Goal: Task Accomplishment & Management: Manage account settings

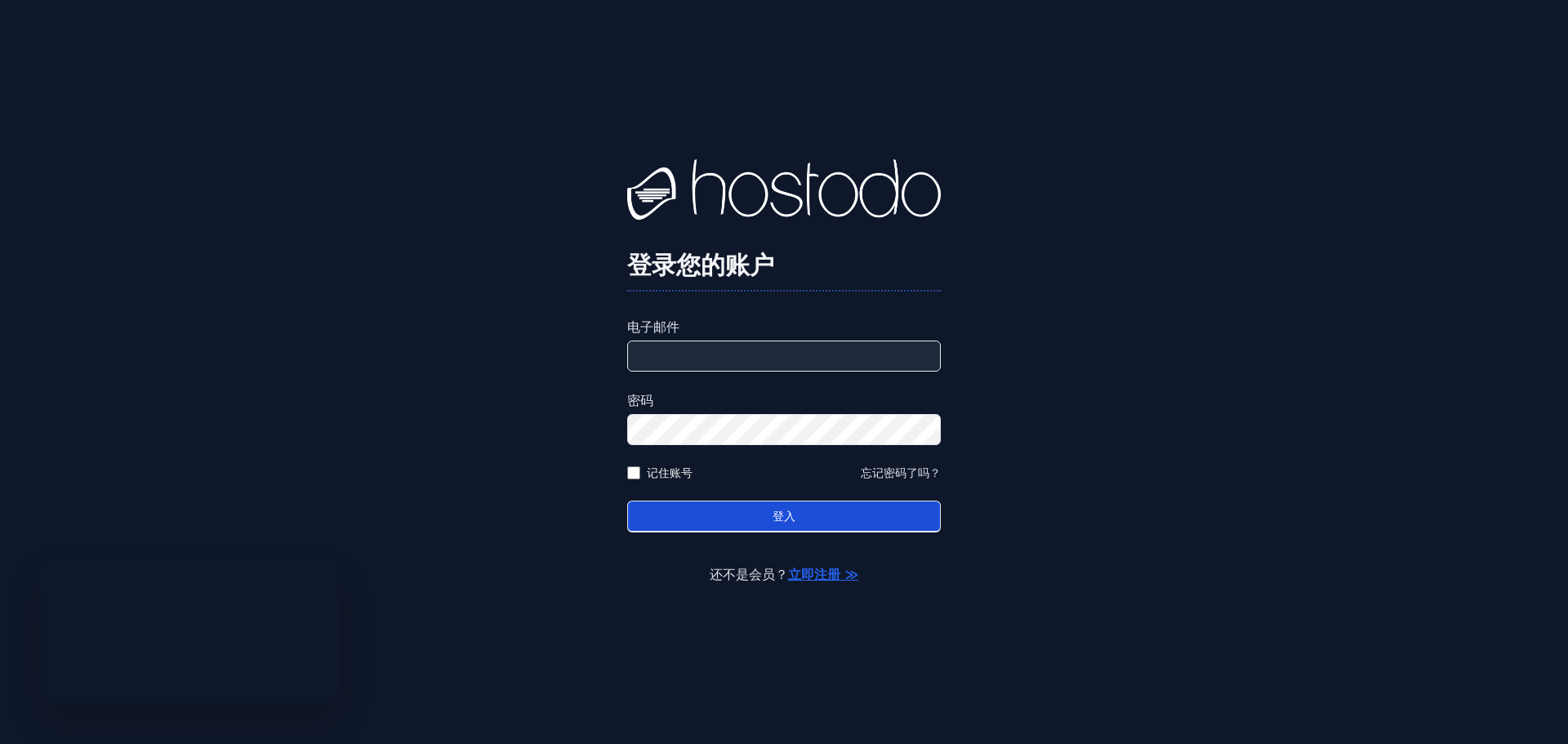
type input "**********"
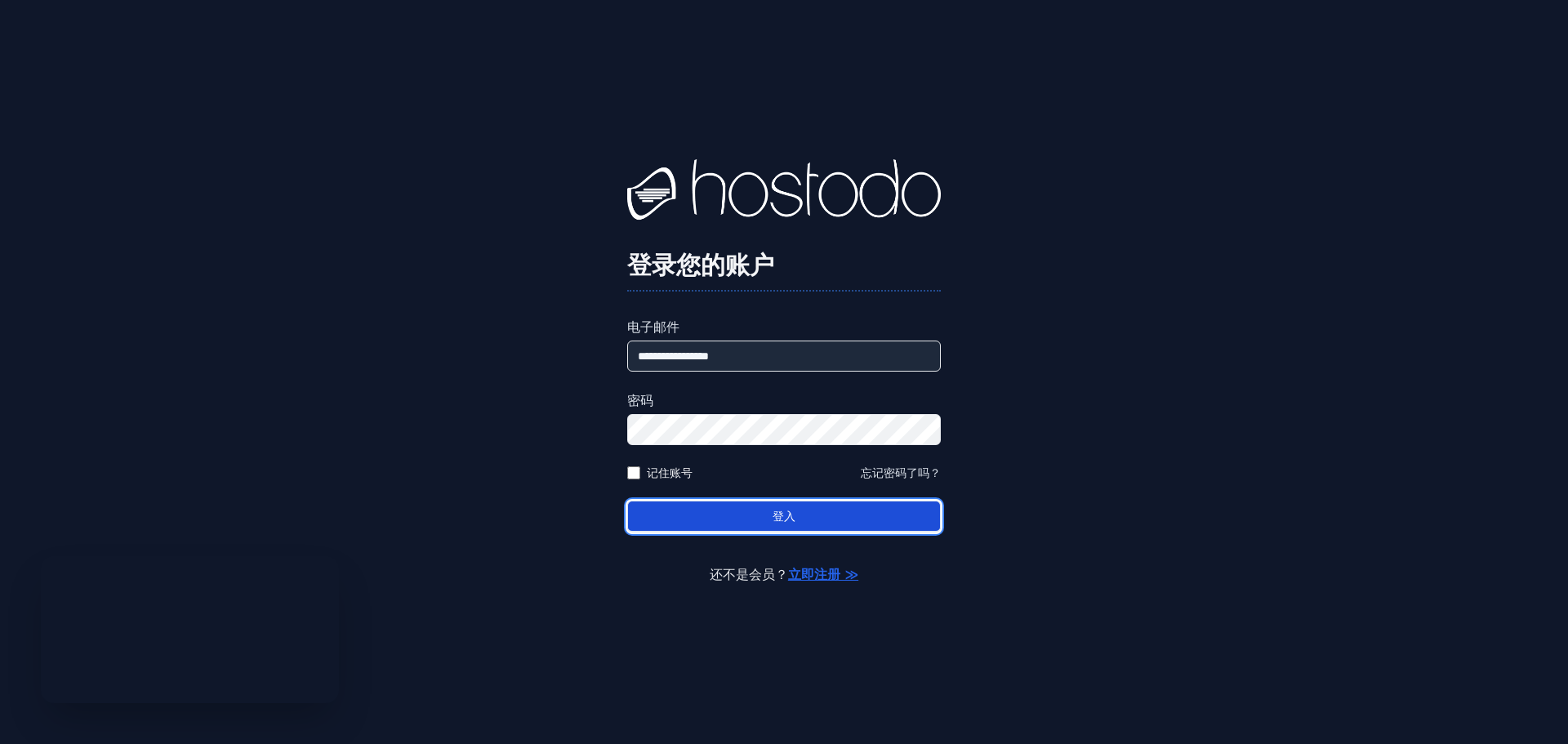
click at [773, 506] on button "登入" at bounding box center [784, 517] width 314 height 32
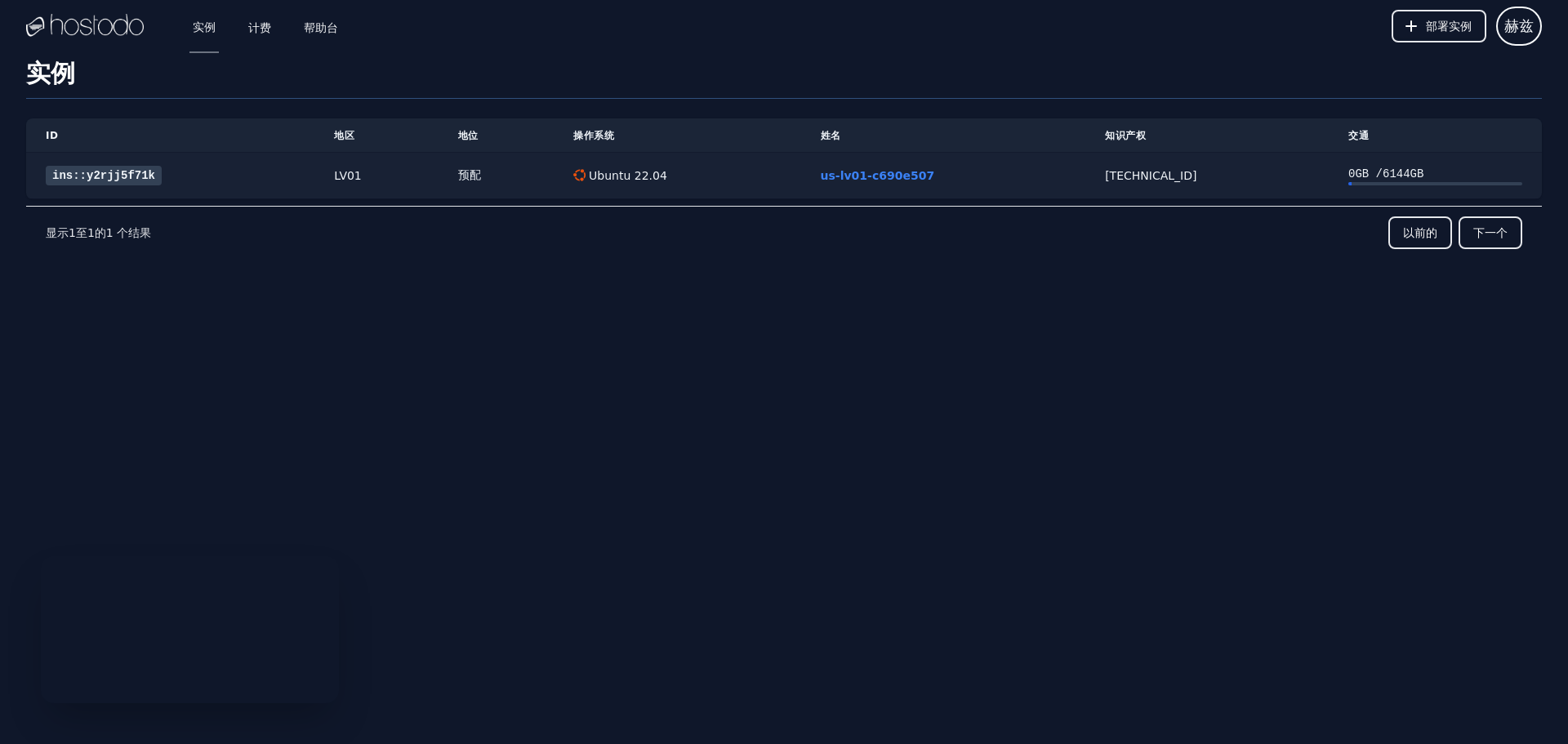
click at [273, 179] on div "ins::y2rjj5f71k" at bounding box center [170, 174] width 249 height 17
click at [108, 174] on font "ins::y2rjj5f71k" at bounding box center [103, 175] width 103 height 13
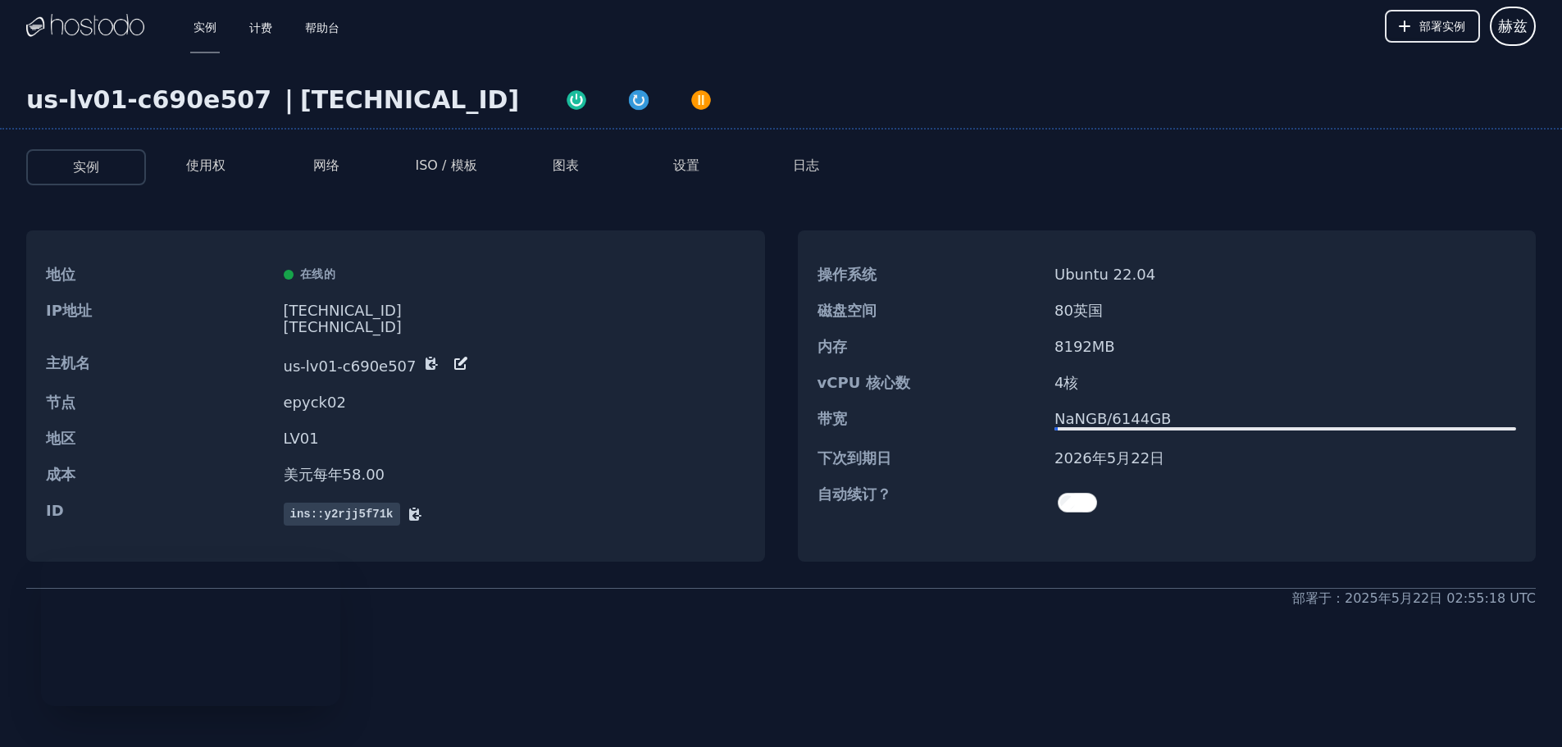
click at [453, 169] on font "ISO / 模板" at bounding box center [445, 165] width 61 height 16
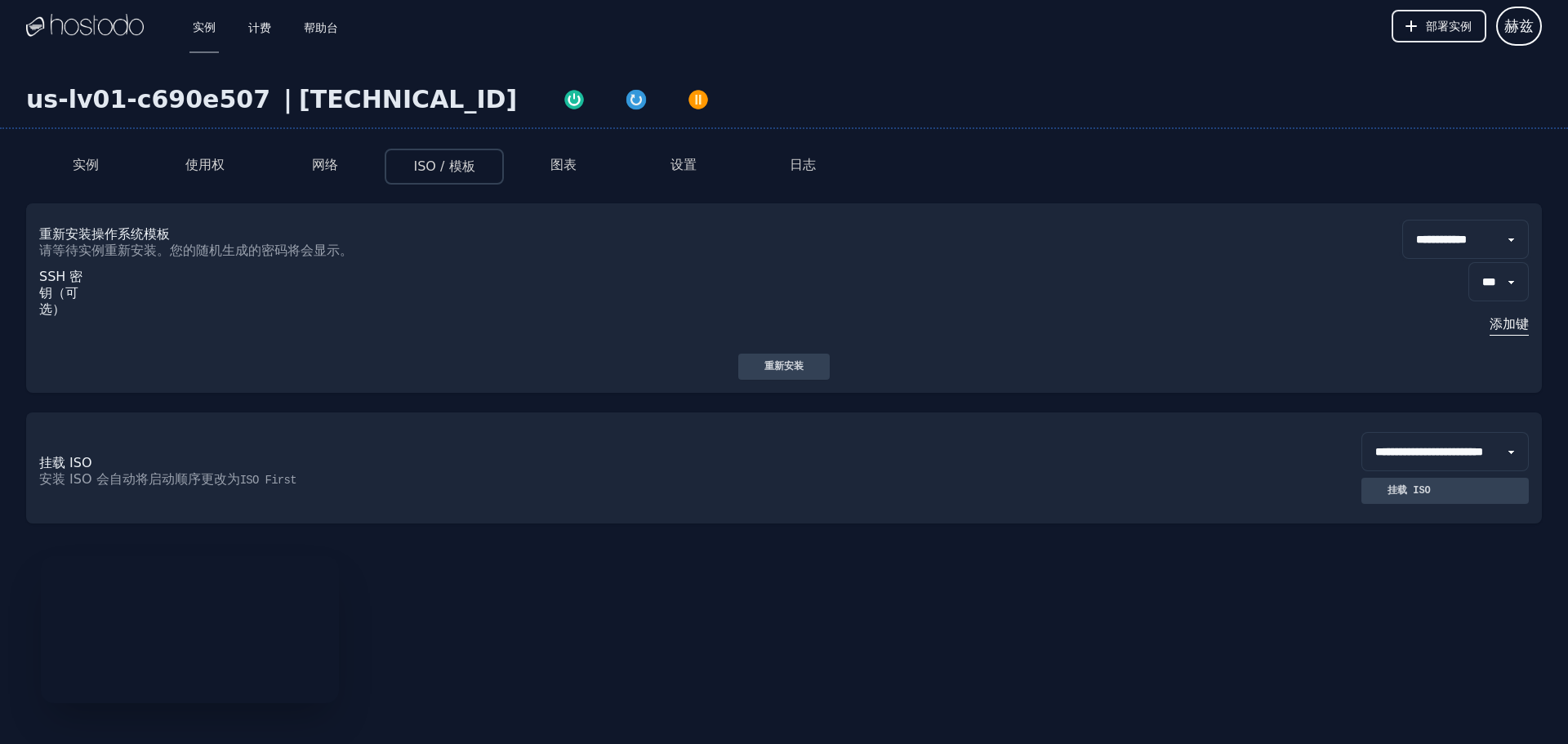
click at [1403, 240] on select "**********" at bounding box center [1465, 239] width 127 height 39
select select "**"
click at [1403, 220] on select "**********" at bounding box center [1465, 239] width 127 height 39
click at [804, 365] on font "重新安装" at bounding box center [783, 366] width 39 height 11
drag, startPoint x: 428, startPoint y: 107, endPoint x: 268, endPoint y: 102, distance: 160.1
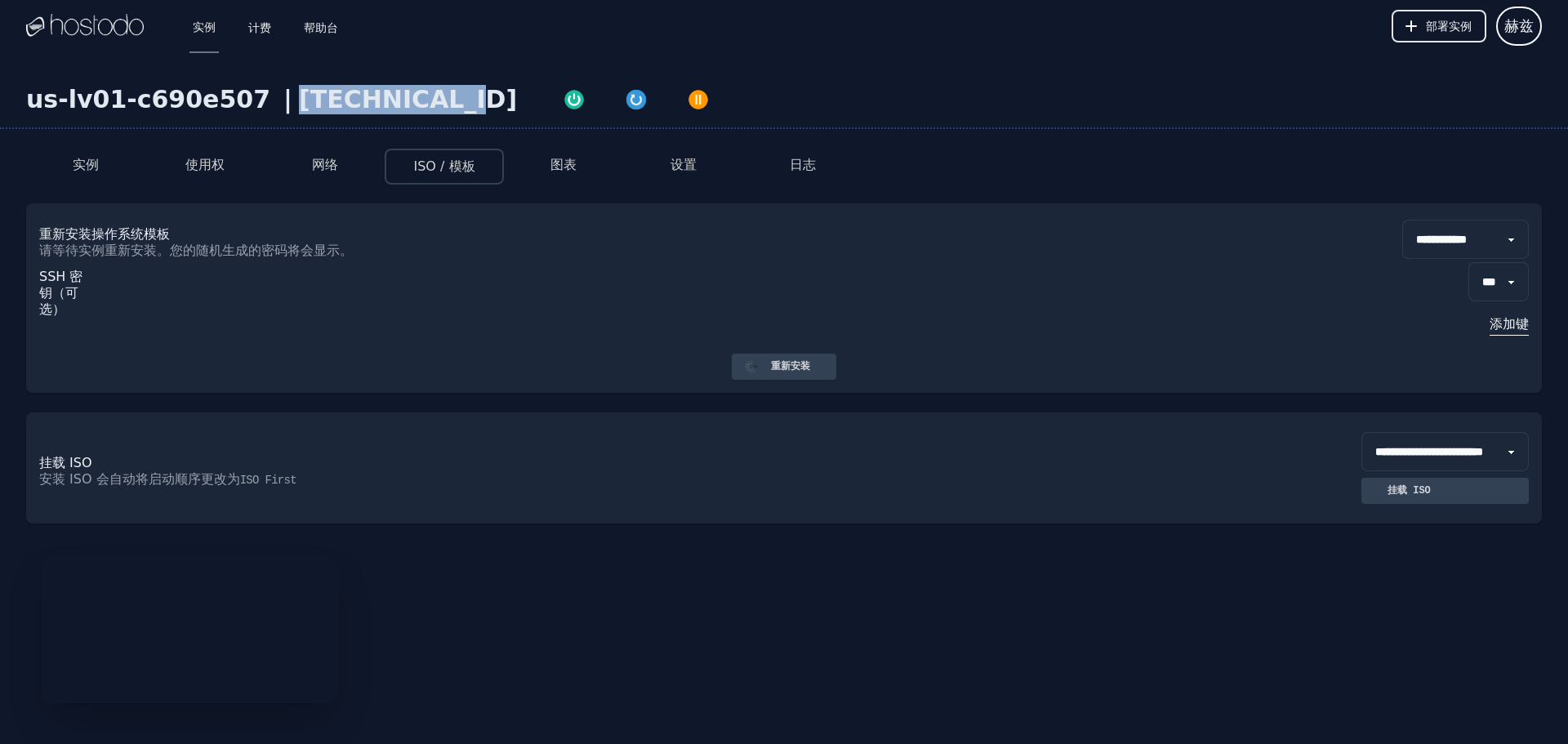
click at [268, 102] on div "us-lv01-c690e507 | 66.187.4.199" at bounding box center [271, 100] width 491 height 30
copy div "66.187.4.199"
drag, startPoint x: 1029, startPoint y: 156, endPoint x: 1016, endPoint y: 150, distance: 14.3
click at [1016, 150] on div "实例 使用权 网络 ISO / 模板 图表 设置 日志" at bounding box center [784, 165] width 1516 height 35
click at [312, 161] on font "网络" at bounding box center [325, 164] width 26 height 16
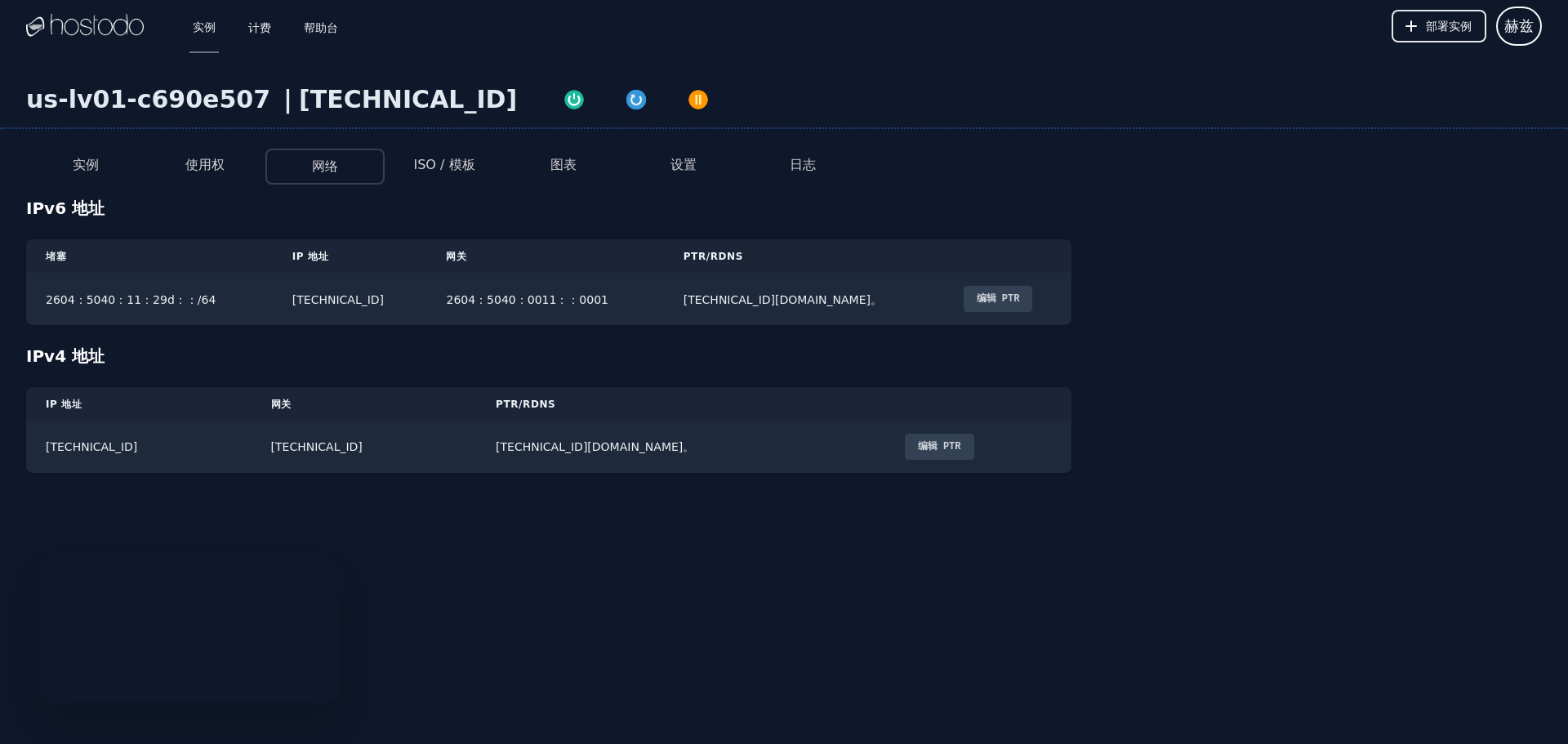
click at [449, 168] on font "ISO / 模板" at bounding box center [443, 164] width 61 height 16
select select "**"
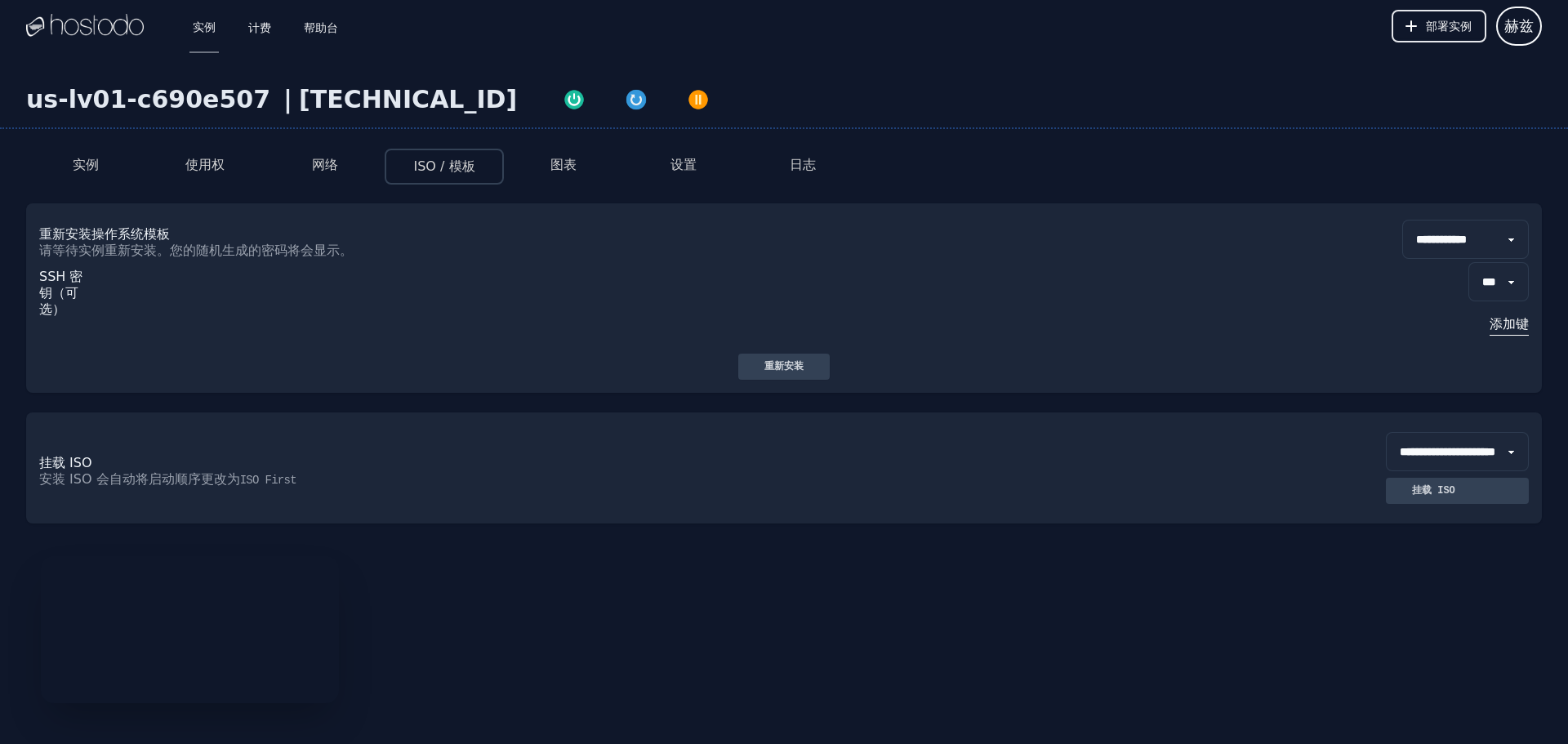
click at [567, 170] on font "图表" at bounding box center [564, 164] width 26 height 16
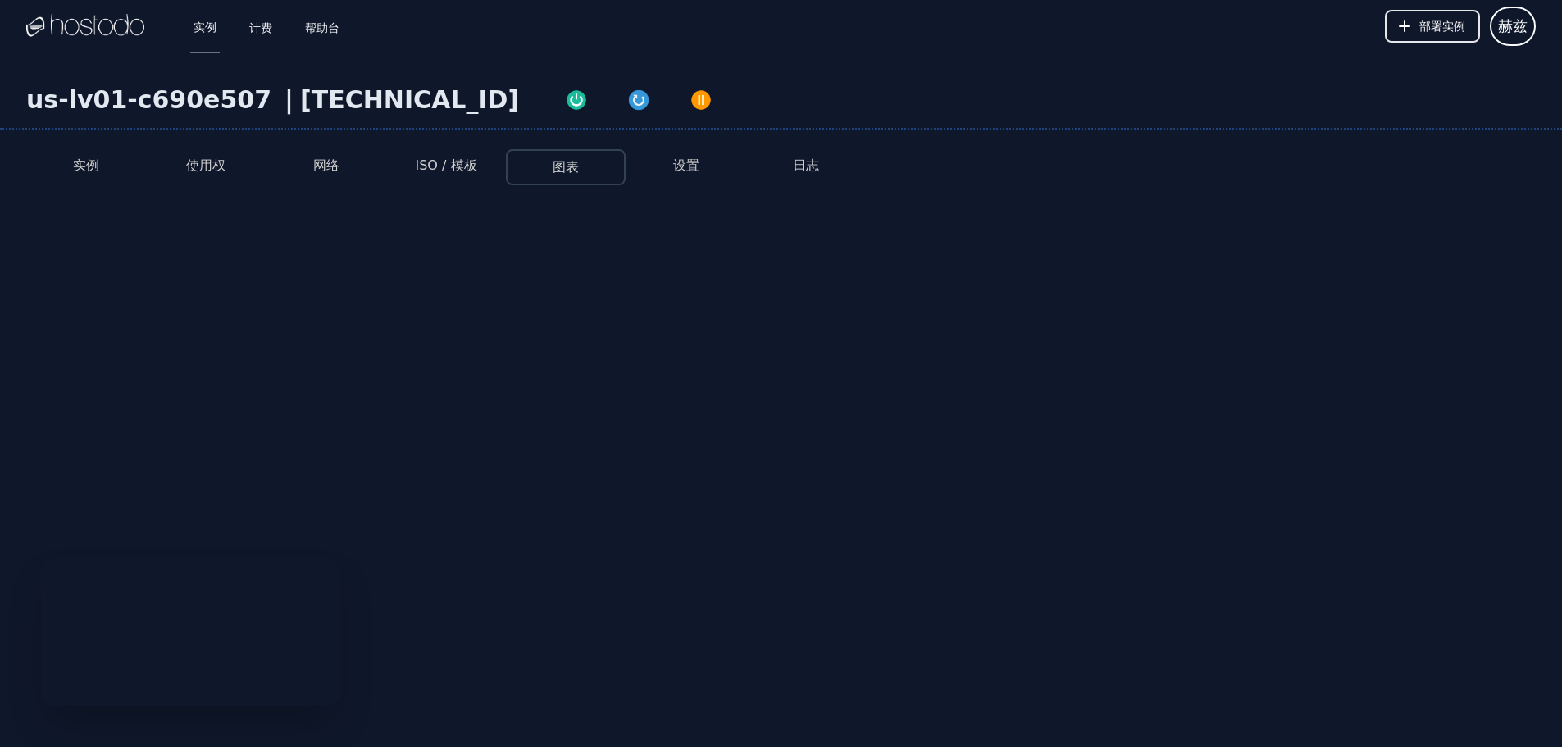
select select "***"
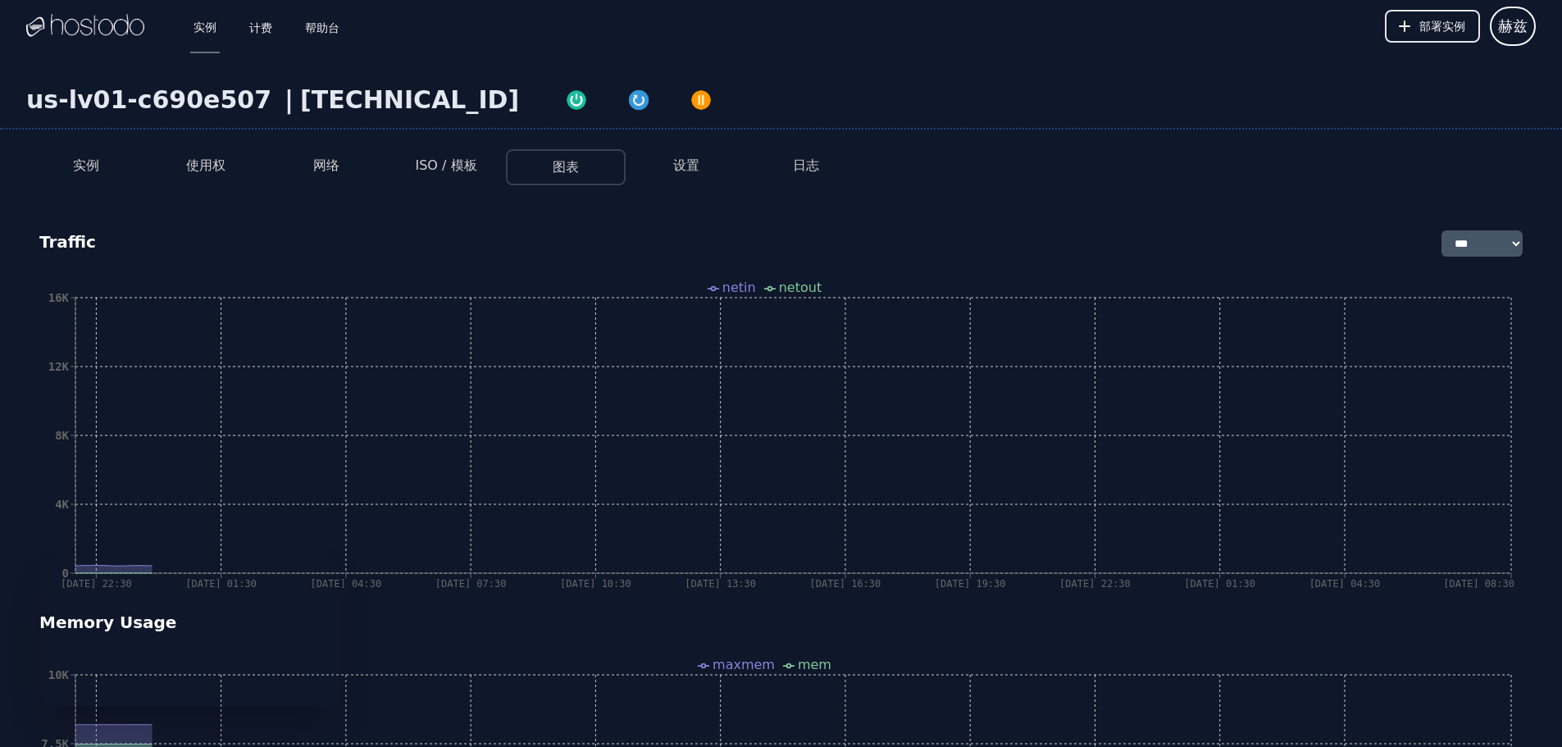
click at [198, 166] on font "使用权" at bounding box center [205, 165] width 39 height 16
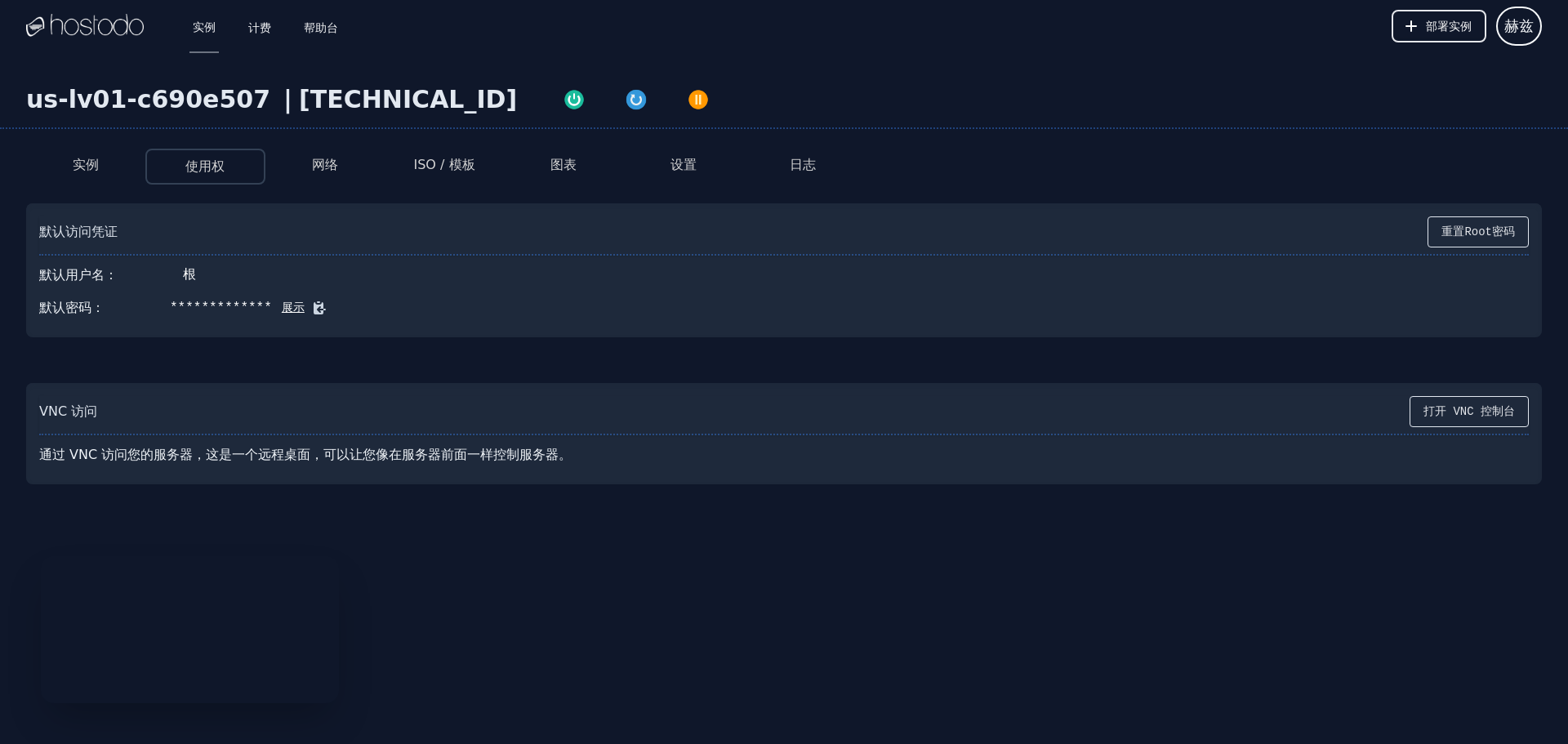
click at [286, 303] on font "展示" at bounding box center [293, 308] width 23 height 13
click at [338, 307] on icon at bounding box center [344, 308] width 12 height 12
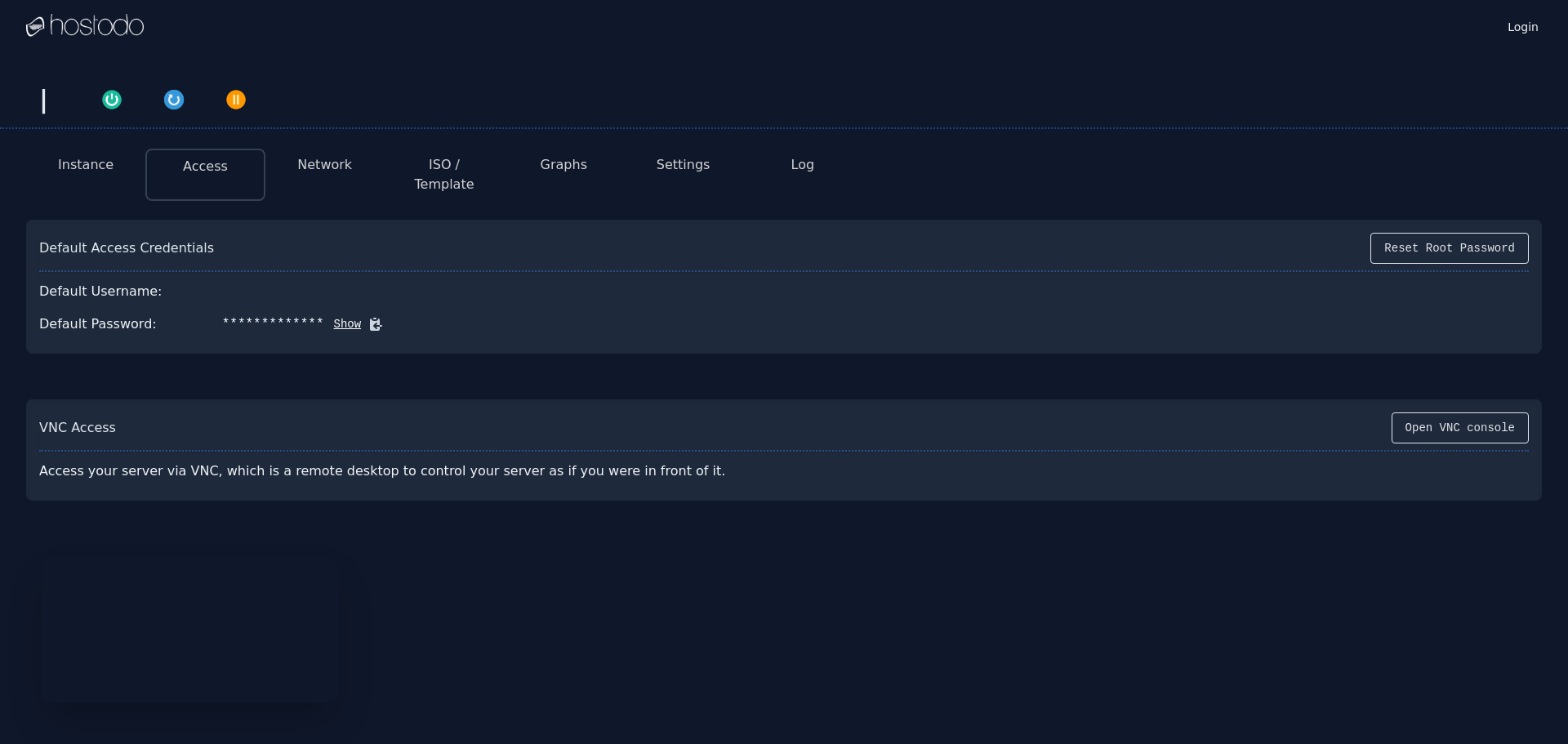
click at [339, 166] on button "Network" at bounding box center [324, 165] width 55 height 20
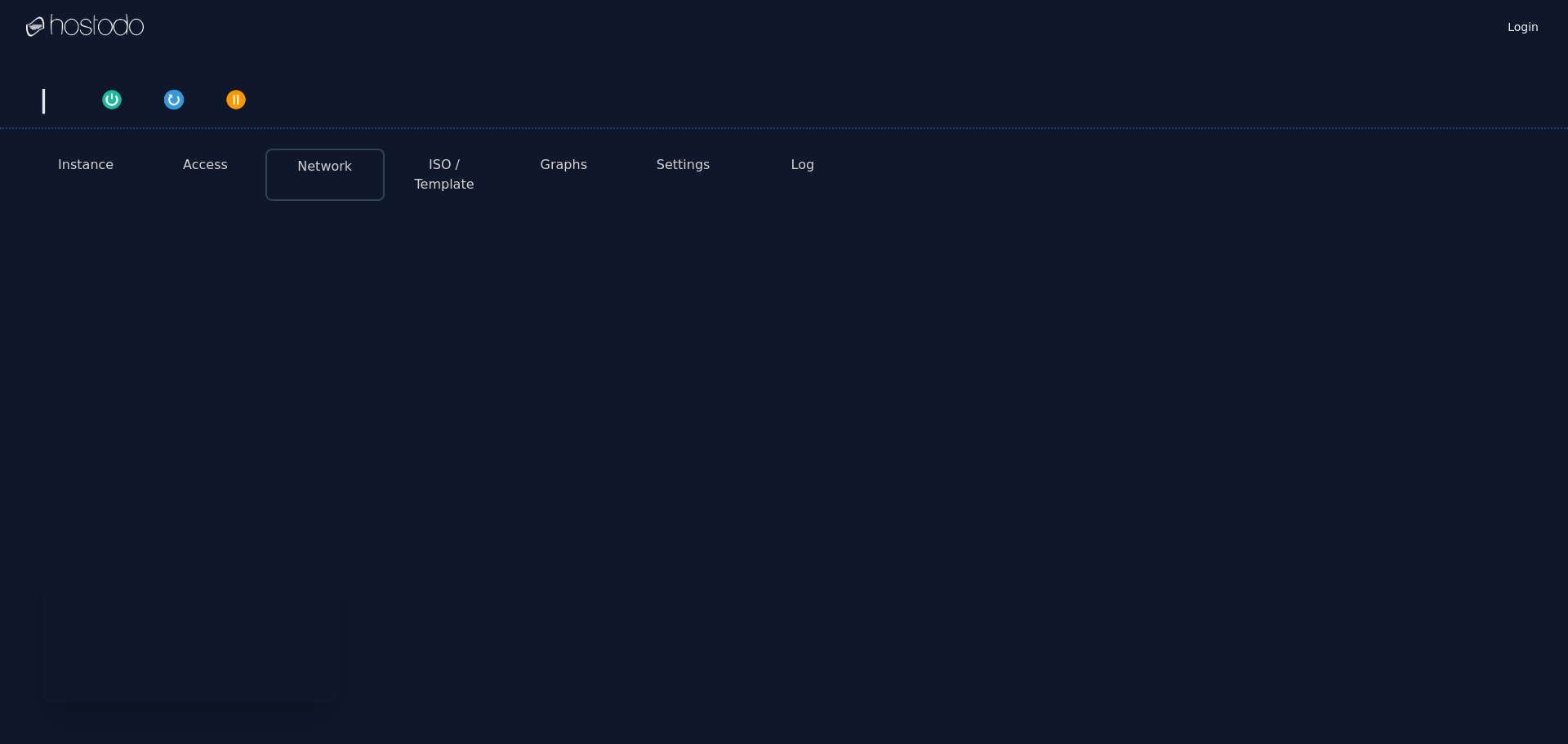
click at [433, 165] on button "ISO / Template" at bounding box center [443, 174] width 93 height 39
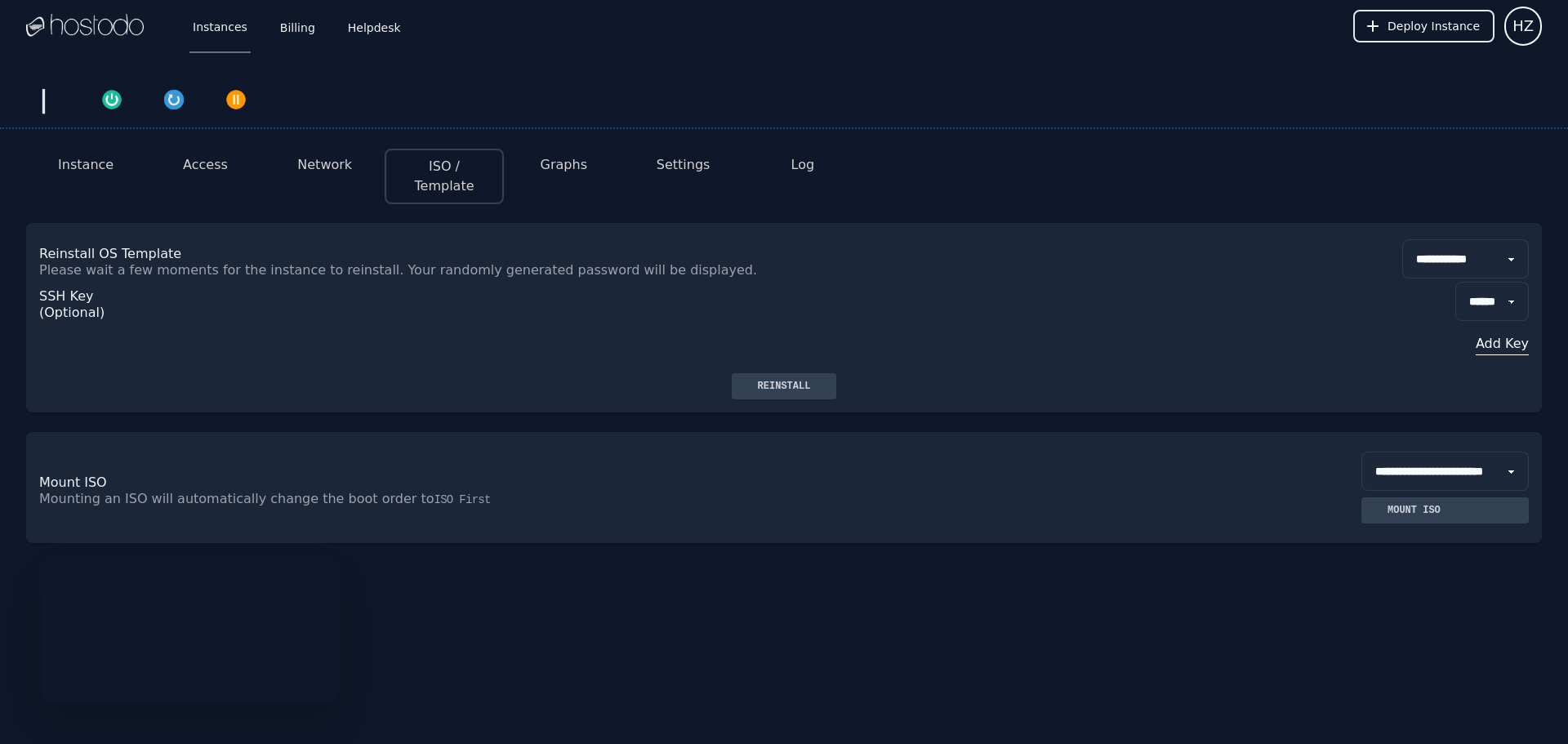
click at [1444, 257] on select "**********" at bounding box center [1465, 258] width 127 height 39
click at [1125, 128] on div "|" at bounding box center [784, 107] width 1568 height 44
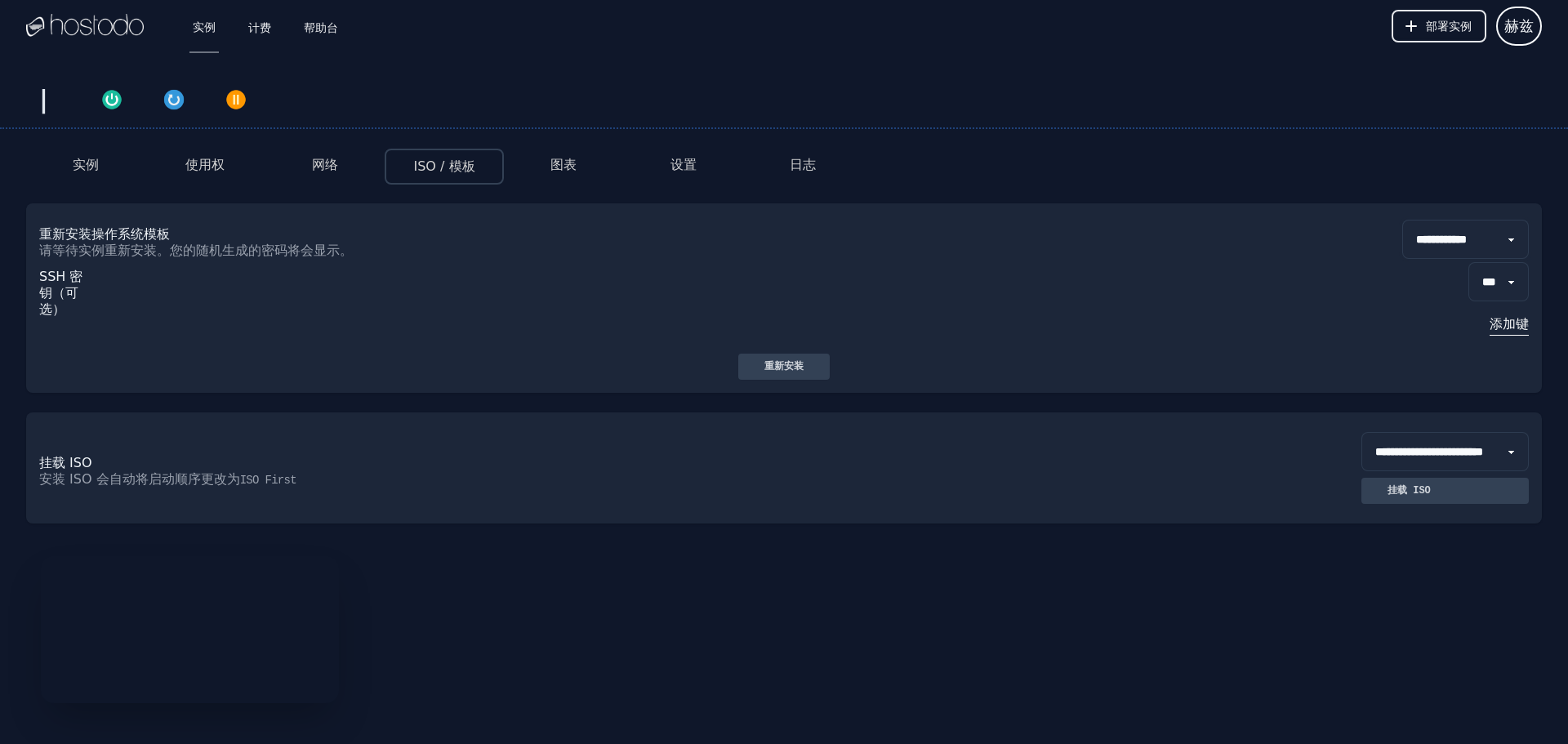
click at [1403, 229] on select "**********" at bounding box center [1465, 239] width 127 height 39
drag, startPoint x: 1194, startPoint y: 68, endPoint x: 353, endPoint y: 158, distance: 845.8
click at [353, 158] on li "网络" at bounding box center [325, 166] width 120 height 36
click at [313, 165] on font "网络" at bounding box center [325, 164] width 26 height 16
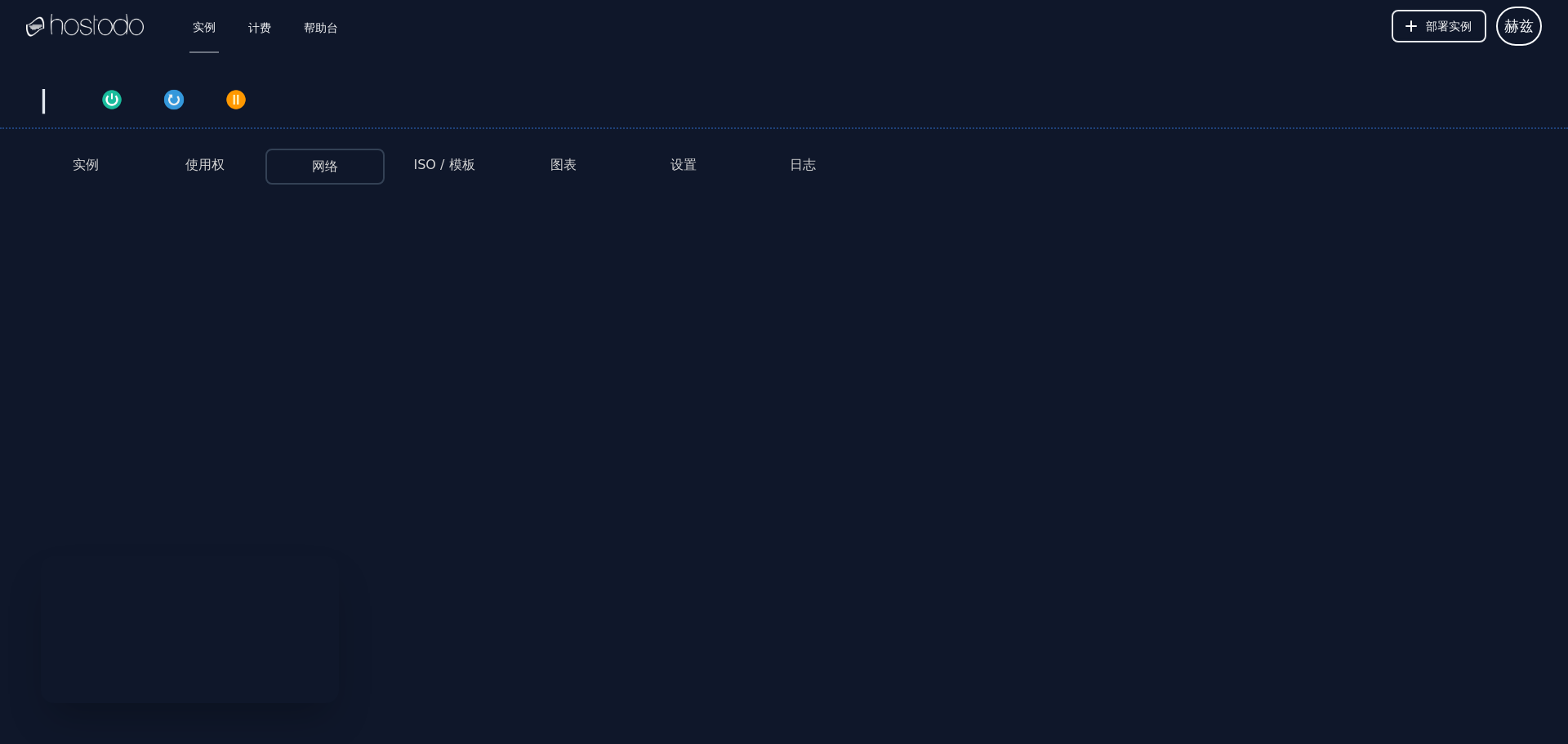
click at [442, 158] on font "ISO / 模板" at bounding box center [443, 164] width 61 height 16
select select
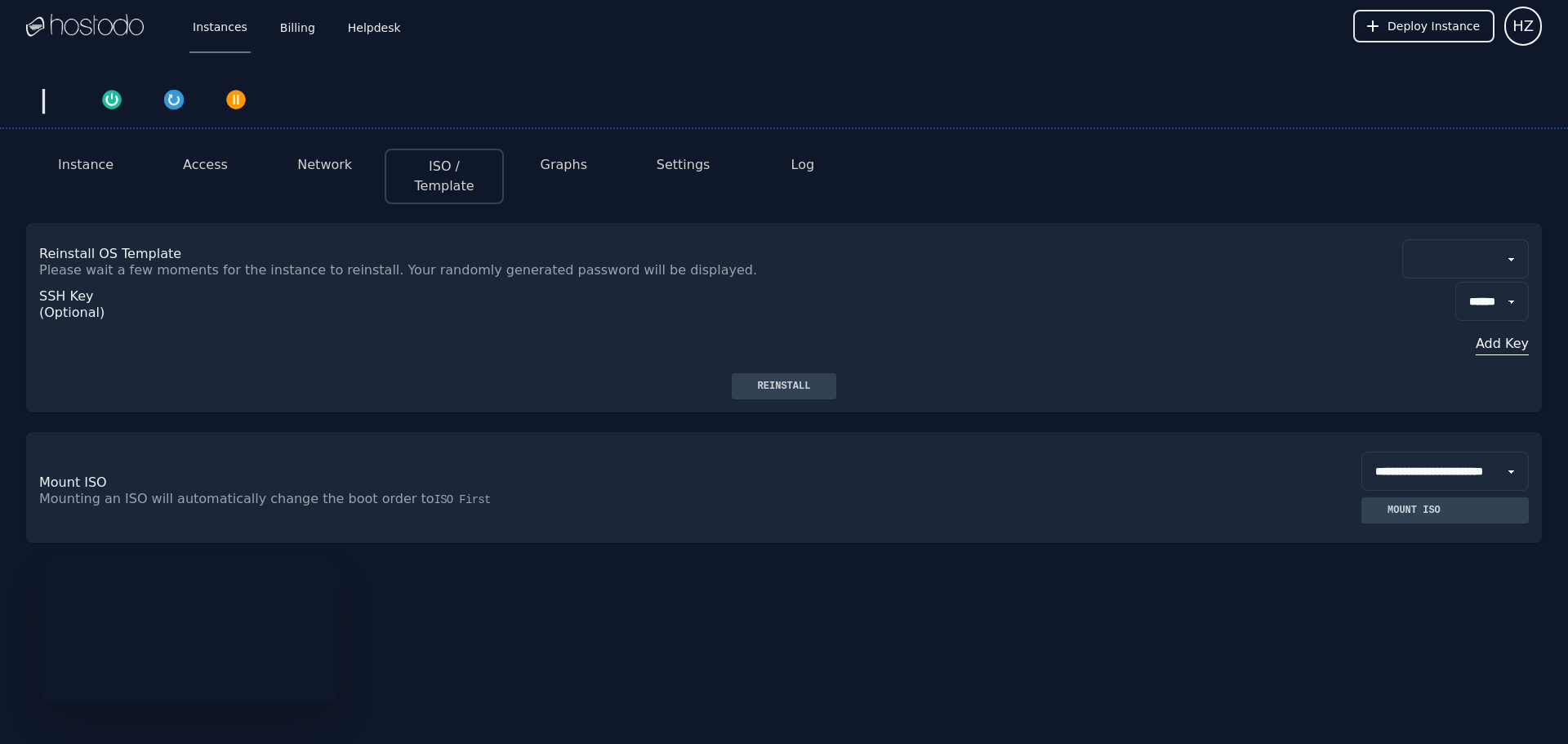
drag, startPoint x: 531, startPoint y: 64, endPoint x: 542, endPoint y: 57, distance: 13.0
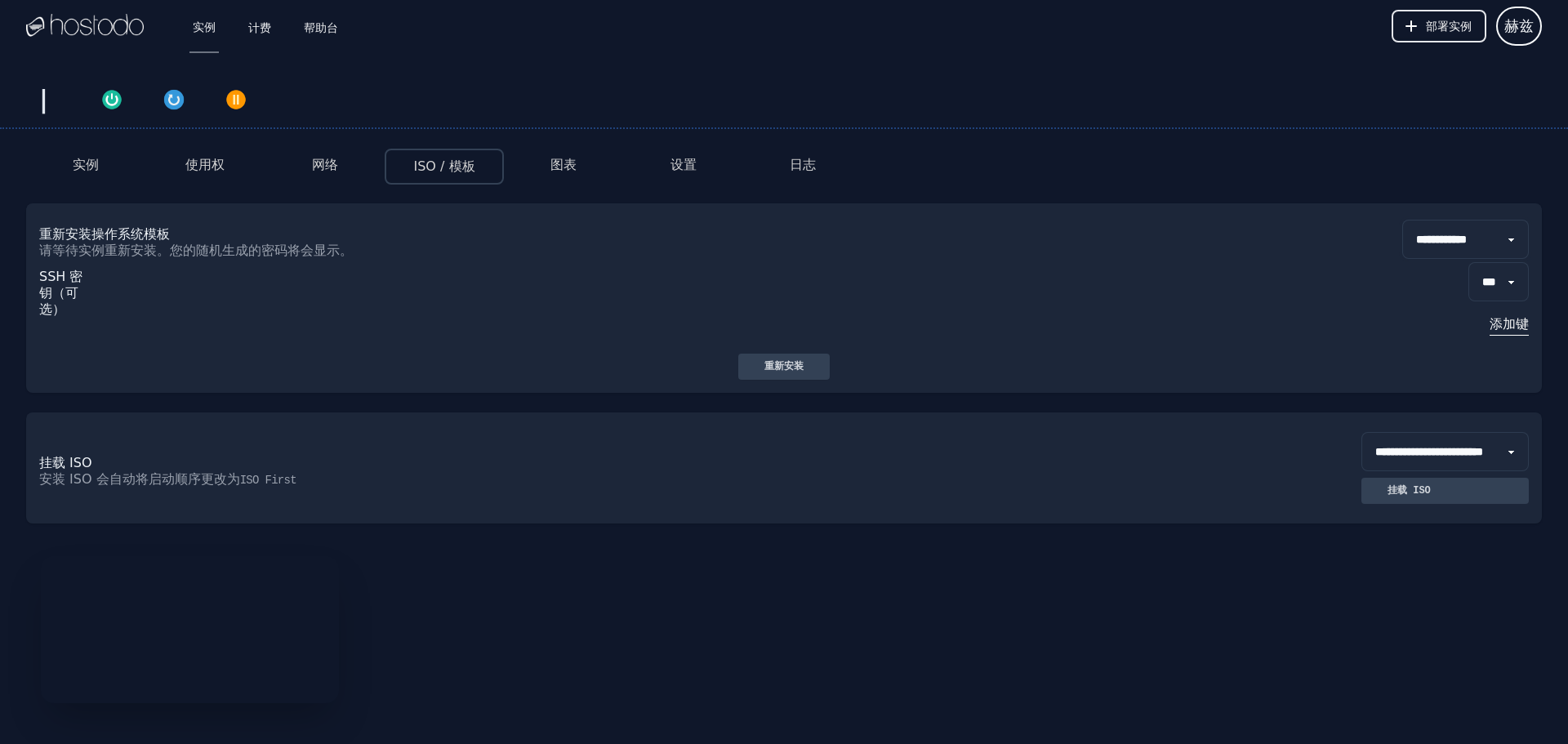
click at [1423, 241] on select "**********" at bounding box center [1465, 239] width 127 height 39
select select "**"
click at [1403, 220] on select "**********" at bounding box center [1465, 239] width 127 height 39
drag, startPoint x: 1344, startPoint y: 243, endPoint x: 1413, endPoint y: 257, distance: 70.4
click at [1415, 241] on div "**********" at bounding box center [783, 239] width 1489 height 39
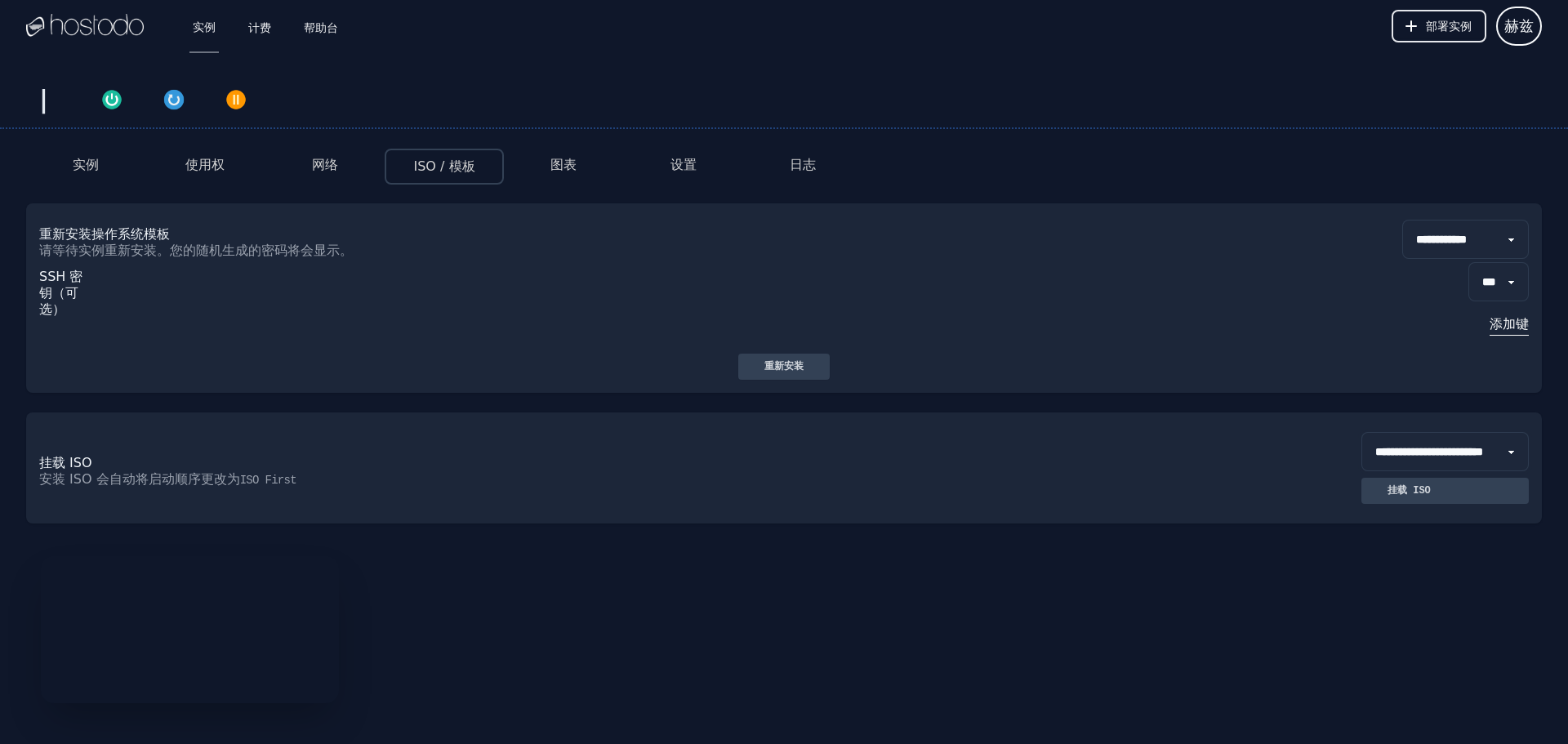
click at [1419, 438] on select "**********" at bounding box center [1445, 451] width 167 height 39
drag, startPoint x: 1224, startPoint y: 361, endPoint x: 1274, endPoint y: 327, distance: 60.5
click at [1224, 361] on div "重新安装" at bounding box center [784, 367] width 1516 height 26
drag, startPoint x: 1336, startPoint y: 243, endPoint x: 1384, endPoint y: 233, distance: 49.0
click at [1384, 233] on div "**********" at bounding box center [783, 239] width 1489 height 39
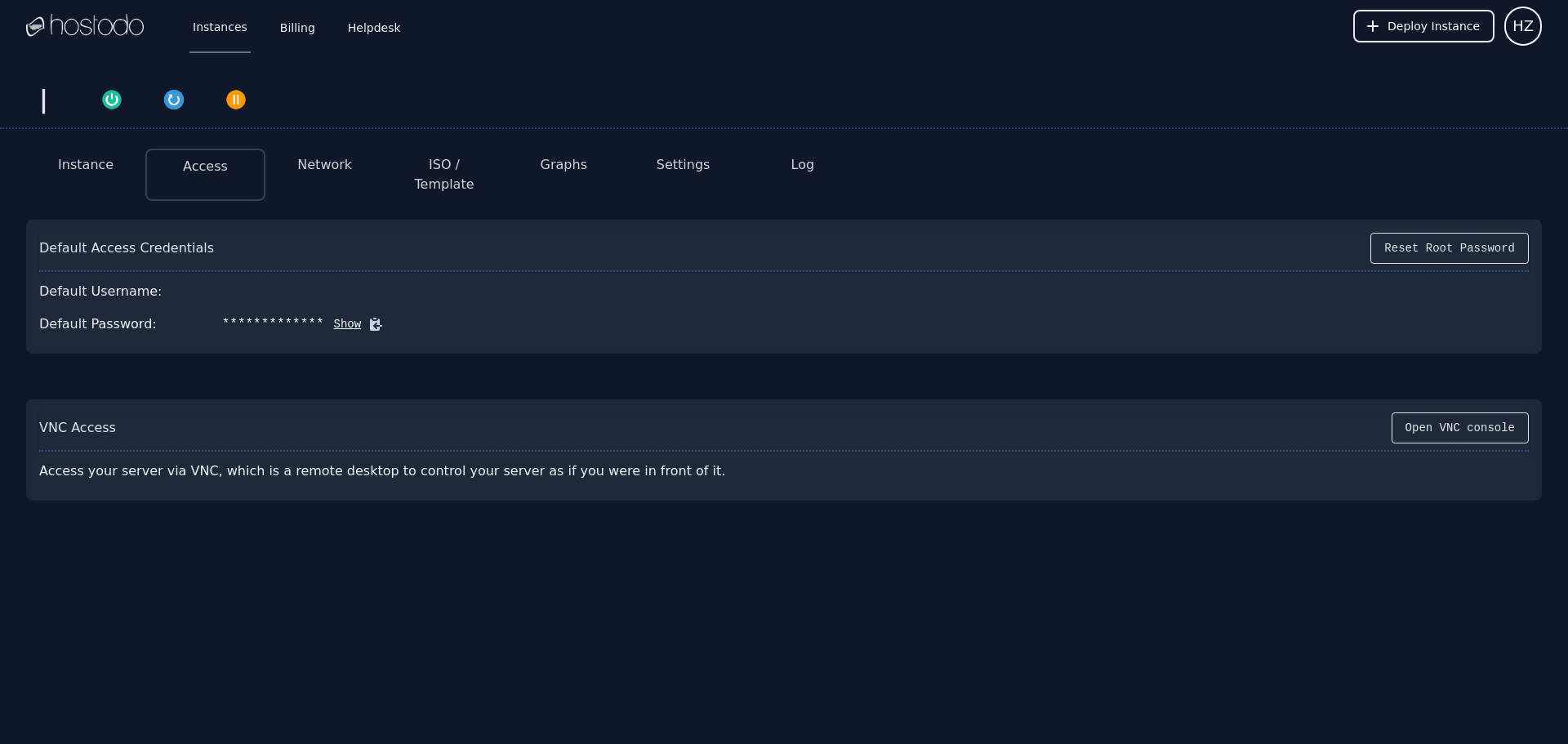
click at [361, 308] on div "**********" at bounding box center [783, 324] width 1489 height 33
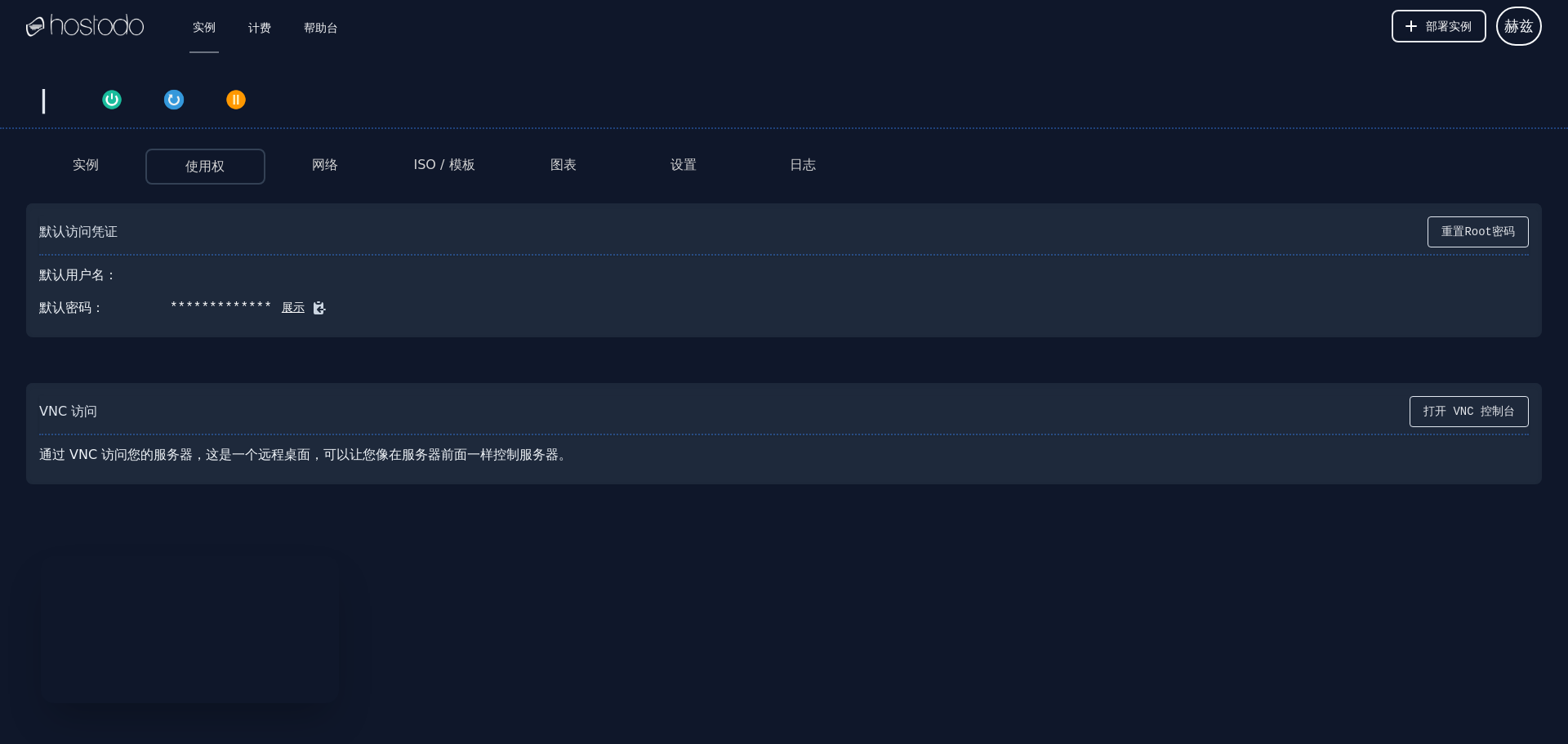
click at [288, 310] on font "展示" at bounding box center [293, 308] width 23 height 13
click at [193, 305] on font "隐藏" at bounding box center [190, 308] width 23 height 13
click at [314, 308] on icon at bounding box center [320, 308] width 12 height 12
click at [314, 312] on icon at bounding box center [320, 308] width 12 height 12
click at [282, 306] on font "展示" at bounding box center [293, 308] width 23 height 13
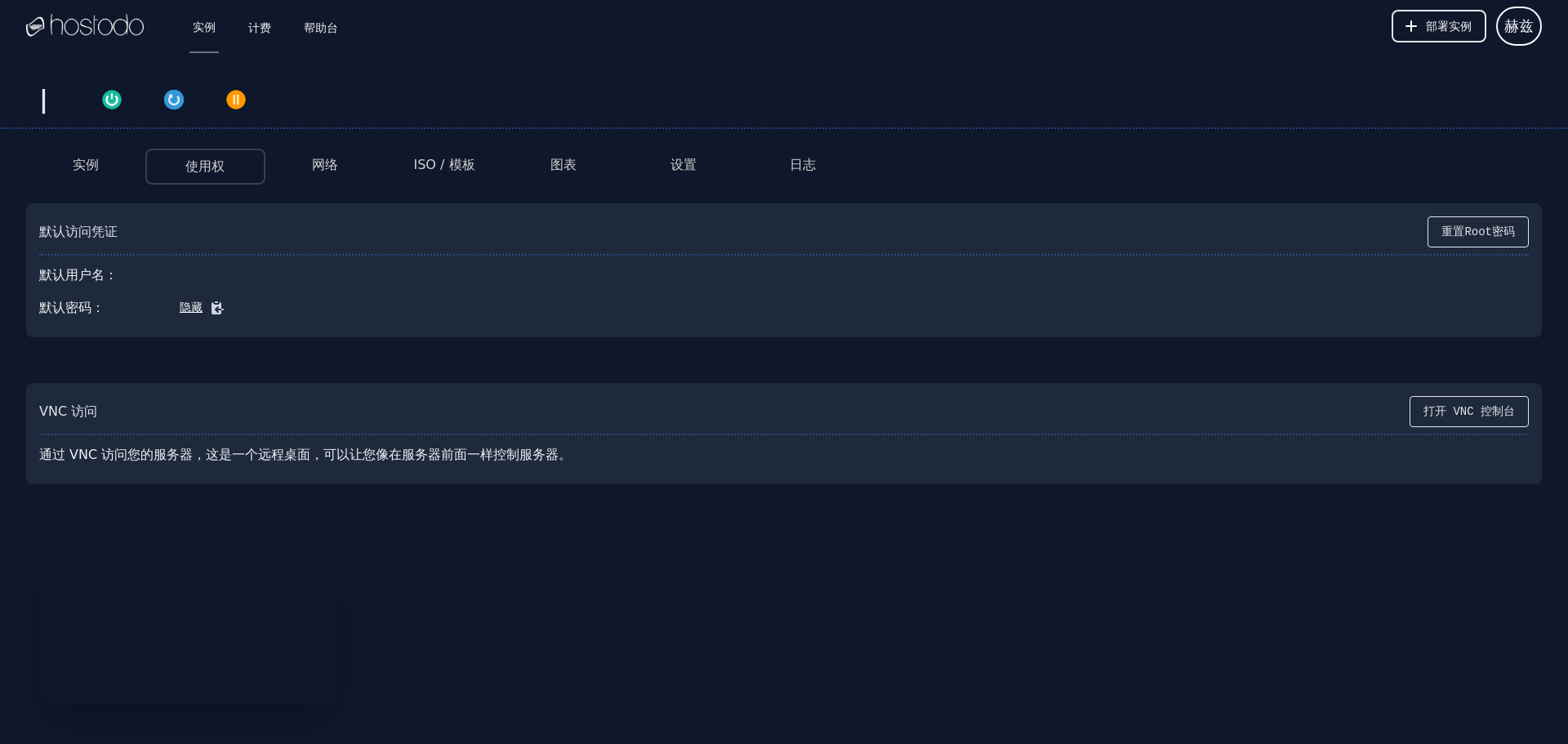
click at [90, 170] on font "实例" at bounding box center [86, 164] width 26 height 16
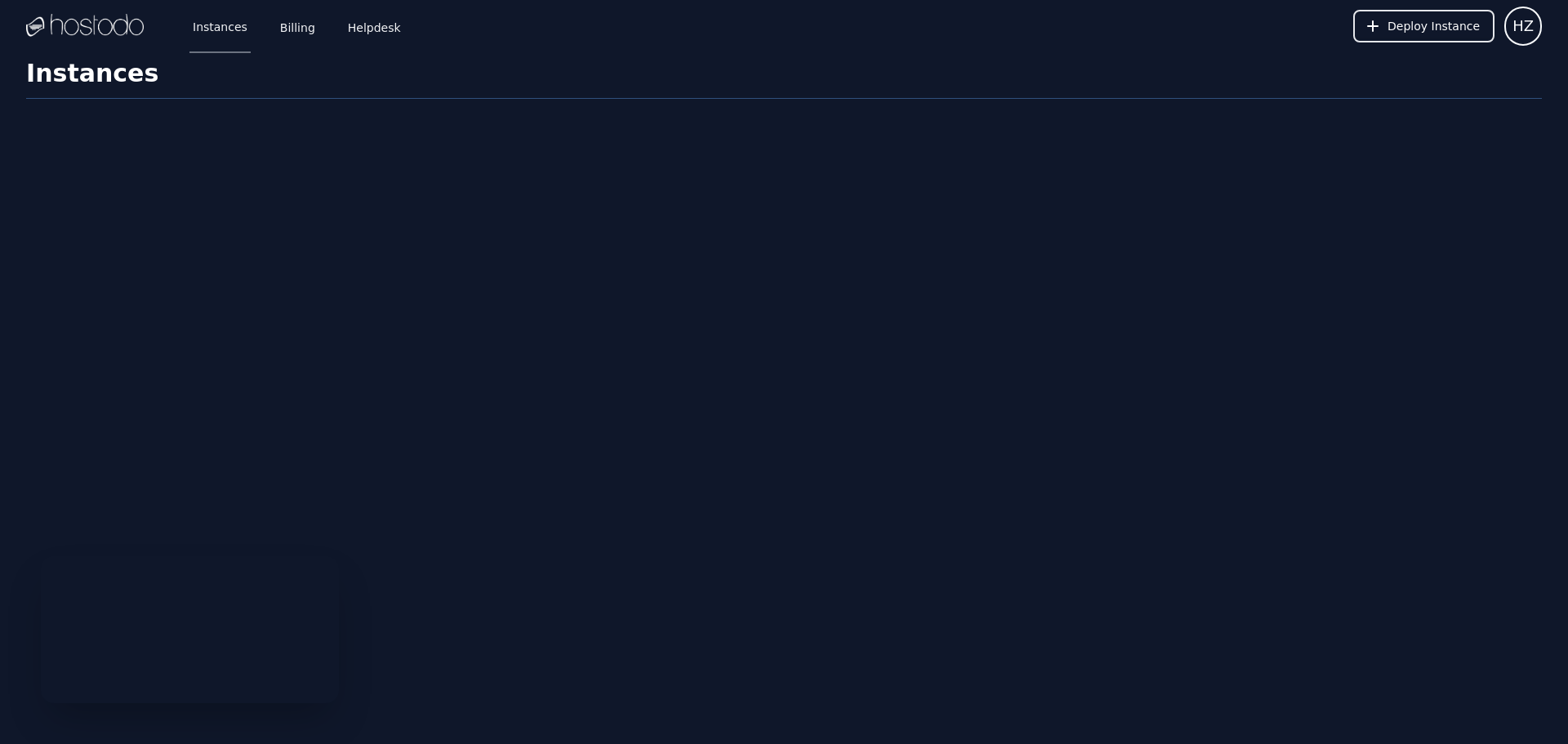
click at [127, 34] on img at bounding box center [85, 26] width 118 height 25
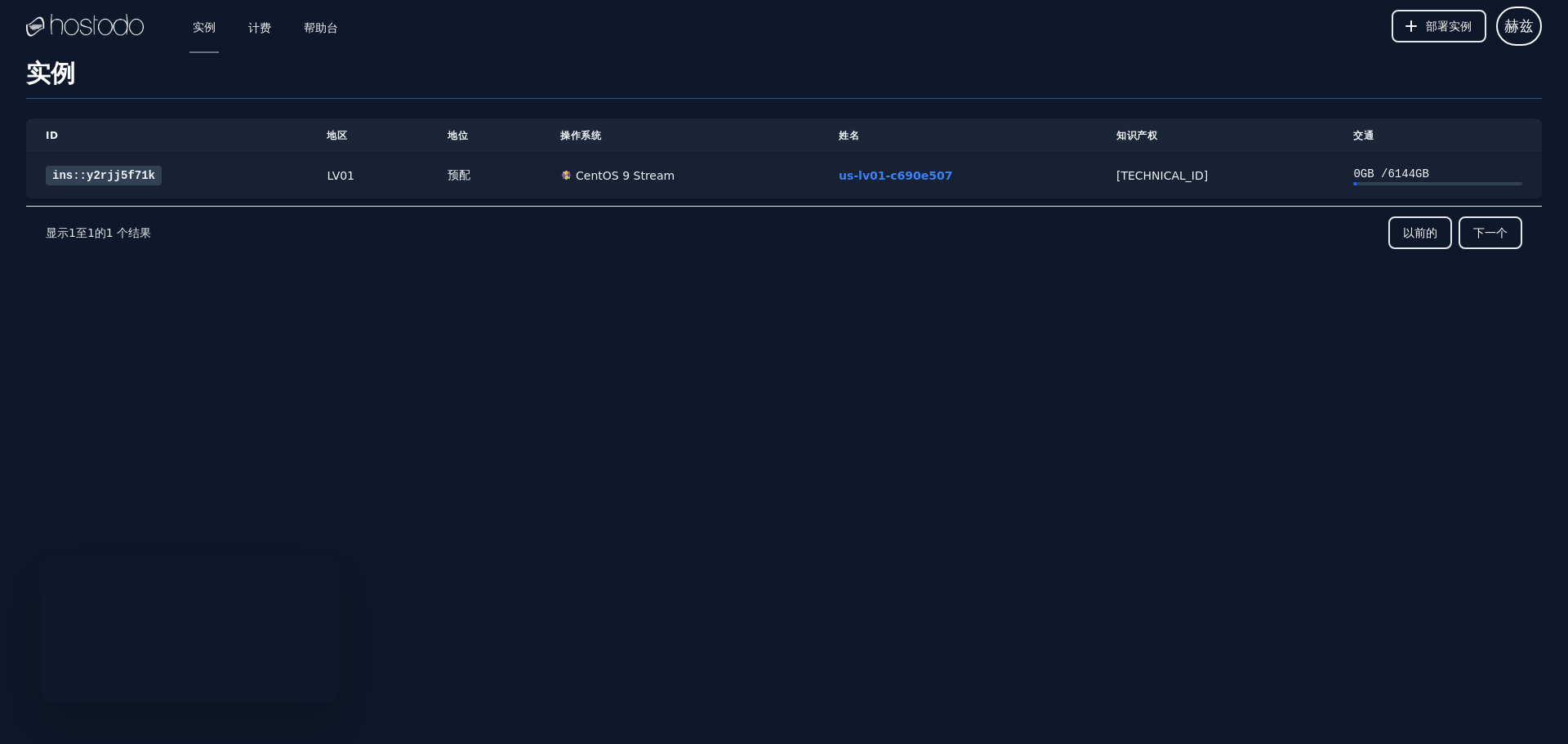
click at [144, 169] on font "ins::y2rjj5f71k" at bounding box center [103, 175] width 103 height 13
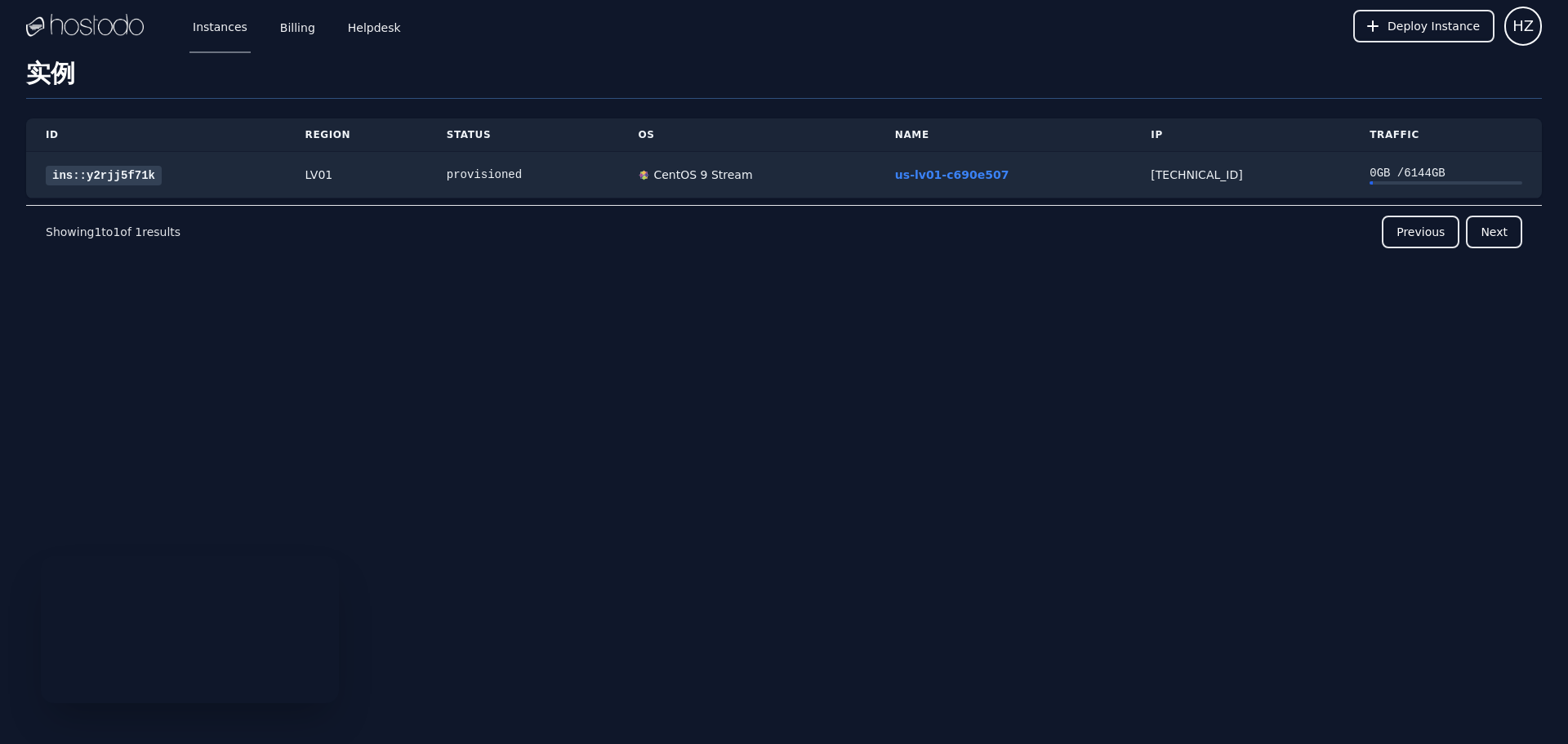
click at [99, 31] on img at bounding box center [85, 26] width 118 height 25
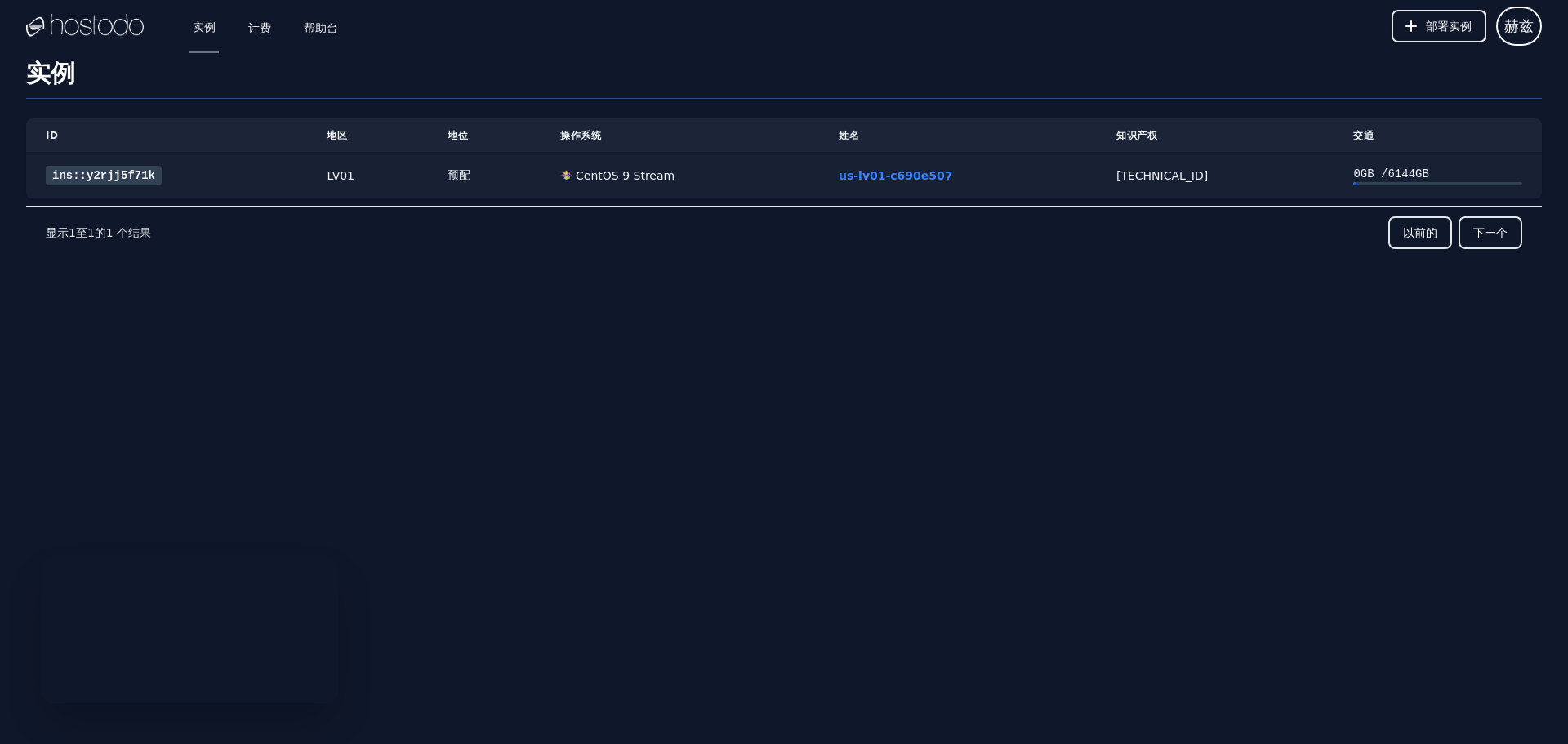
click at [649, 171] on font "CentOS 9 Stream" at bounding box center [625, 175] width 99 height 13
click at [156, 176] on div "ins::y2rjj5f71k" at bounding box center [166, 174] width 242 height 17
click at [907, 170] on font "us-lv01-c690e507" at bounding box center [896, 175] width 115 height 13
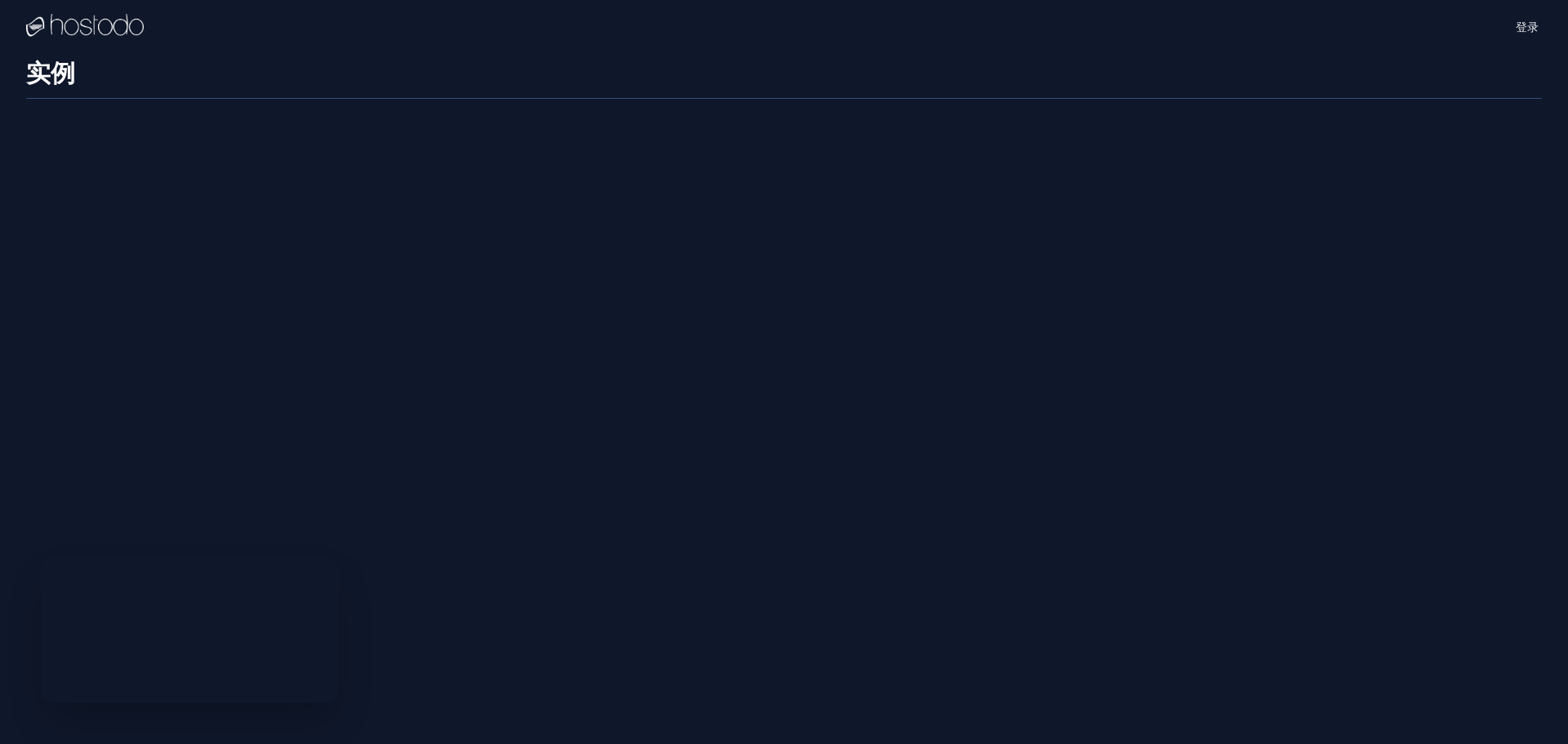
click at [74, 57] on div "登录 实例 SSH 密钥 计费 帮助台 登出 设置 实例" at bounding box center [784, 372] width 1568 height 744
click at [82, 29] on img at bounding box center [85, 26] width 118 height 25
click at [83, 29] on img at bounding box center [85, 26] width 118 height 25
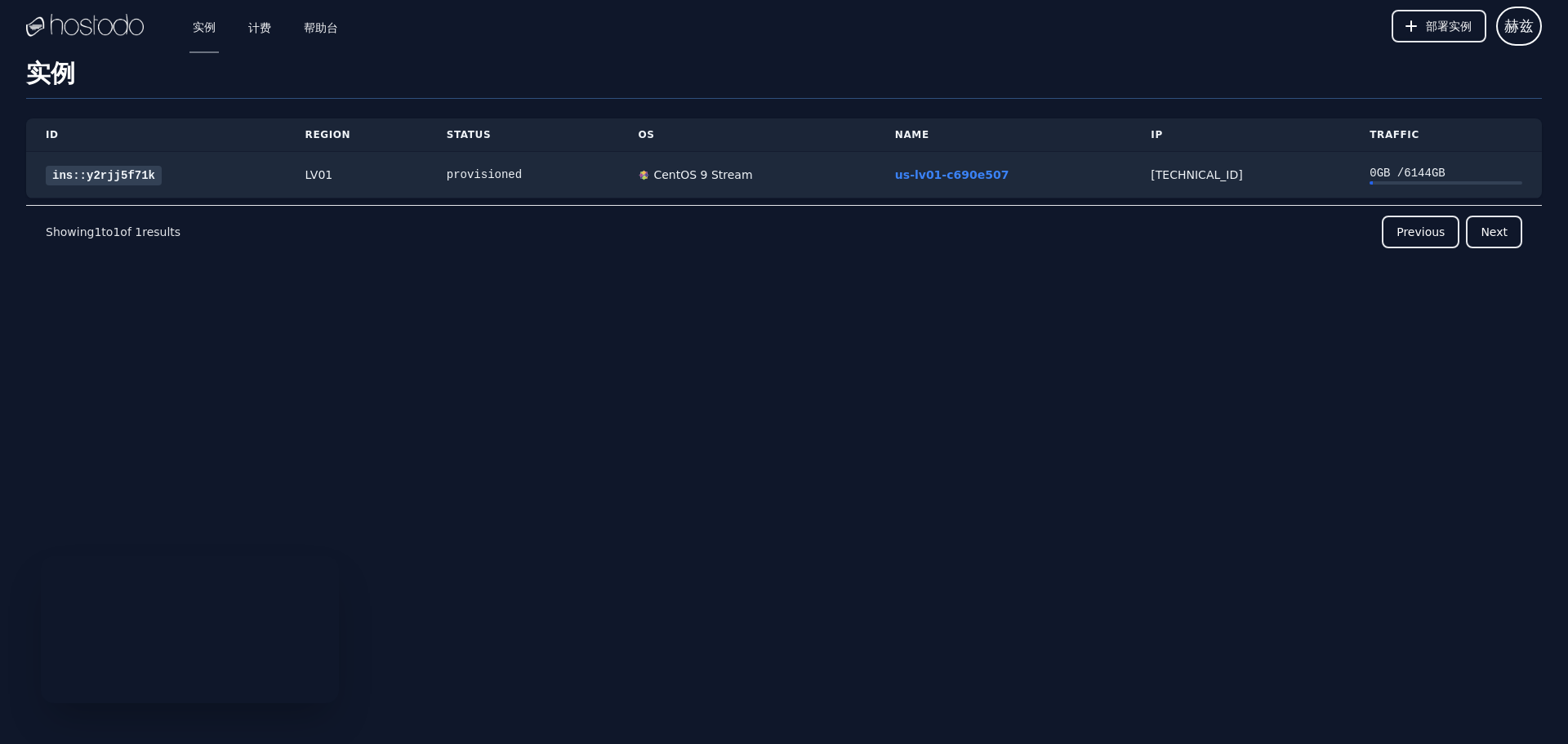
click at [83, 29] on img at bounding box center [85, 26] width 118 height 25
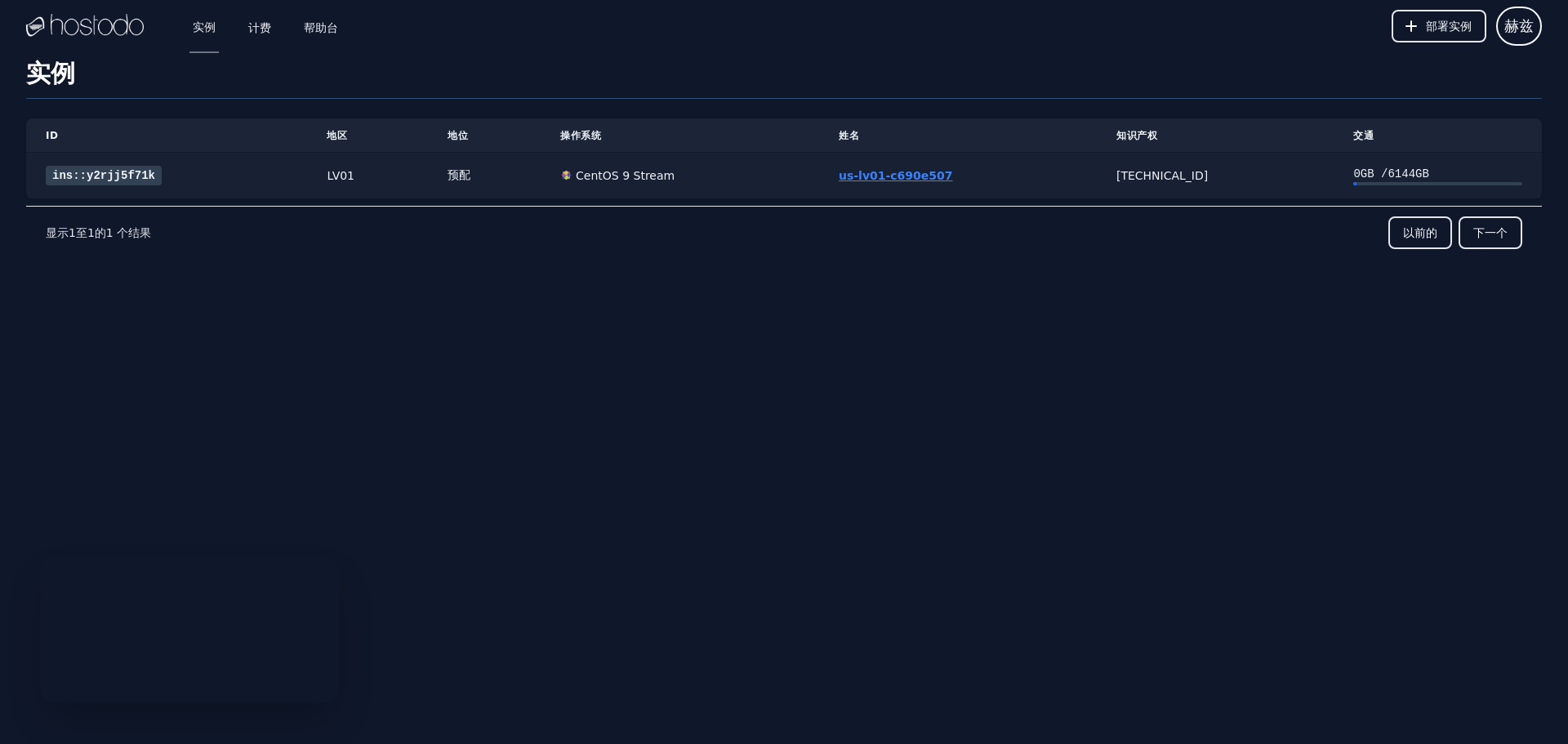
click at [887, 169] on font "us-lv01-c690e507" at bounding box center [896, 175] width 115 height 13
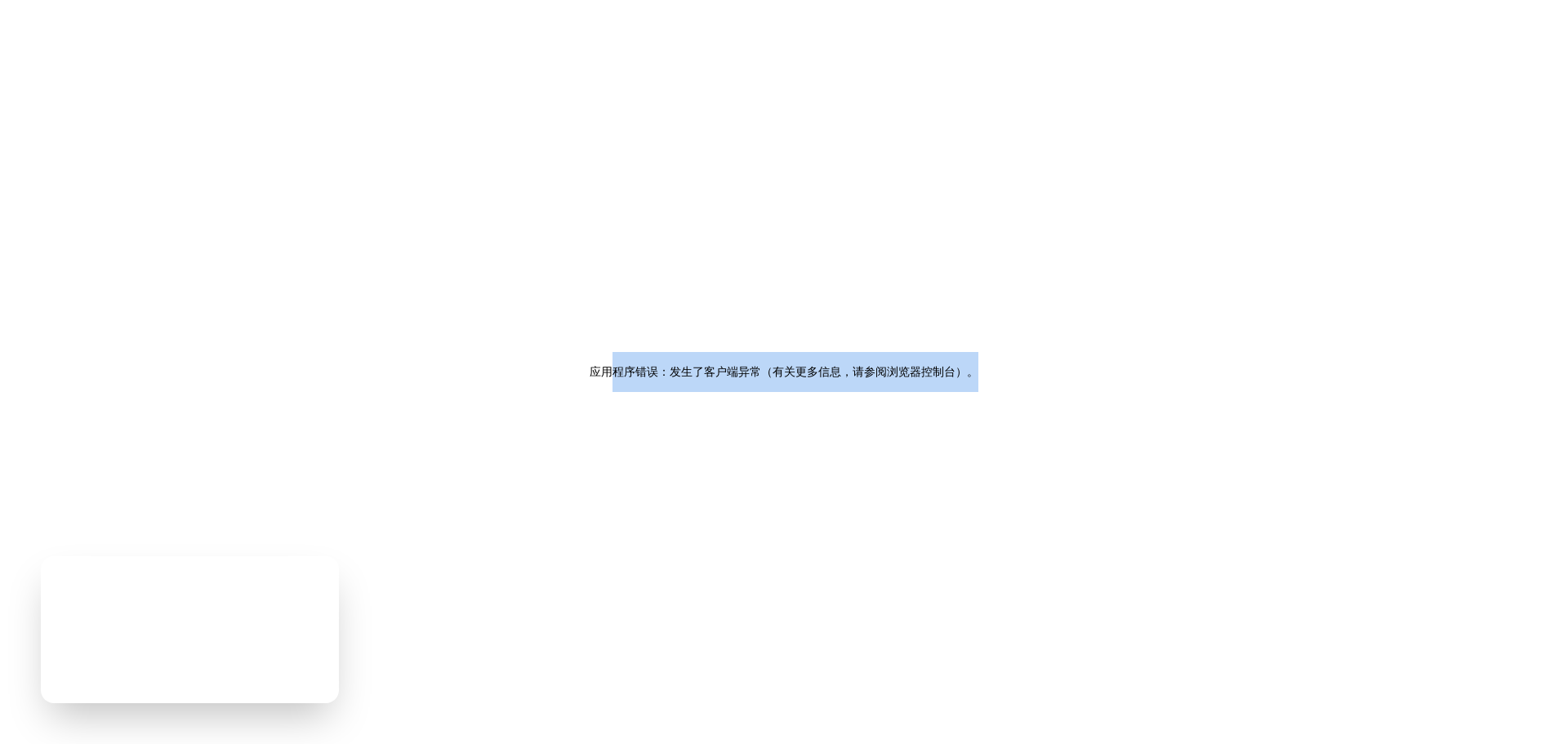
drag, startPoint x: 995, startPoint y: 392, endPoint x: 614, endPoint y: 368, distance: 381.8
click at [614, 368] on div "应用程序错误：发生了客户端异常（有关更多信息，请参阅浏览器控制台） 。" at bounding box center [784, 372] width 1568 height 744
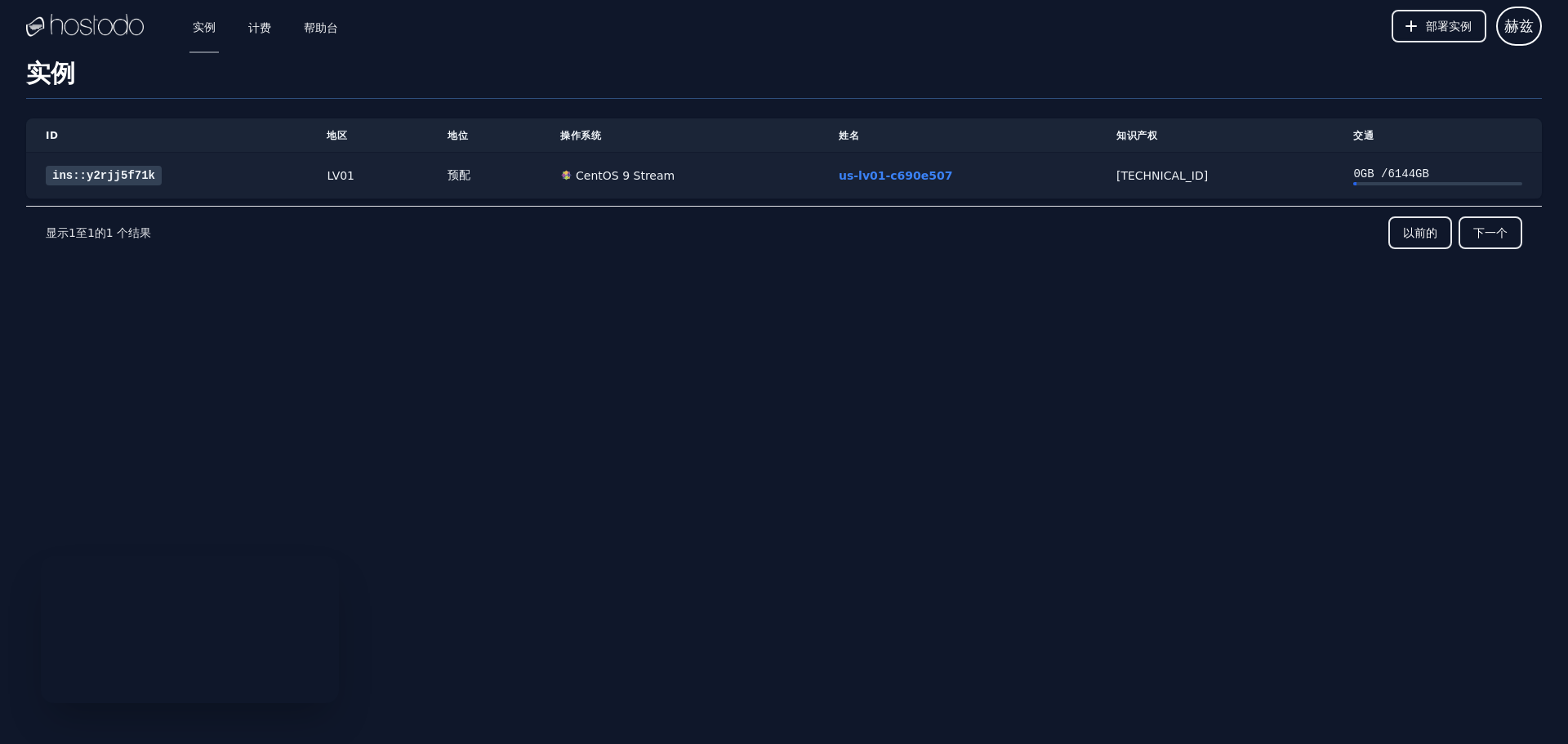
click at [102, 187] on td "ins::y2rjj5f71k" at bounding box center [166, 174] width 281 height 47
click at [133, 172] on font "ins::y2rjj5f71k" at bounding box center [103, 175] width 103 height 13
click at [329, 34] on font "帮助台" at bounding box center [321, 27] width 34 height 16
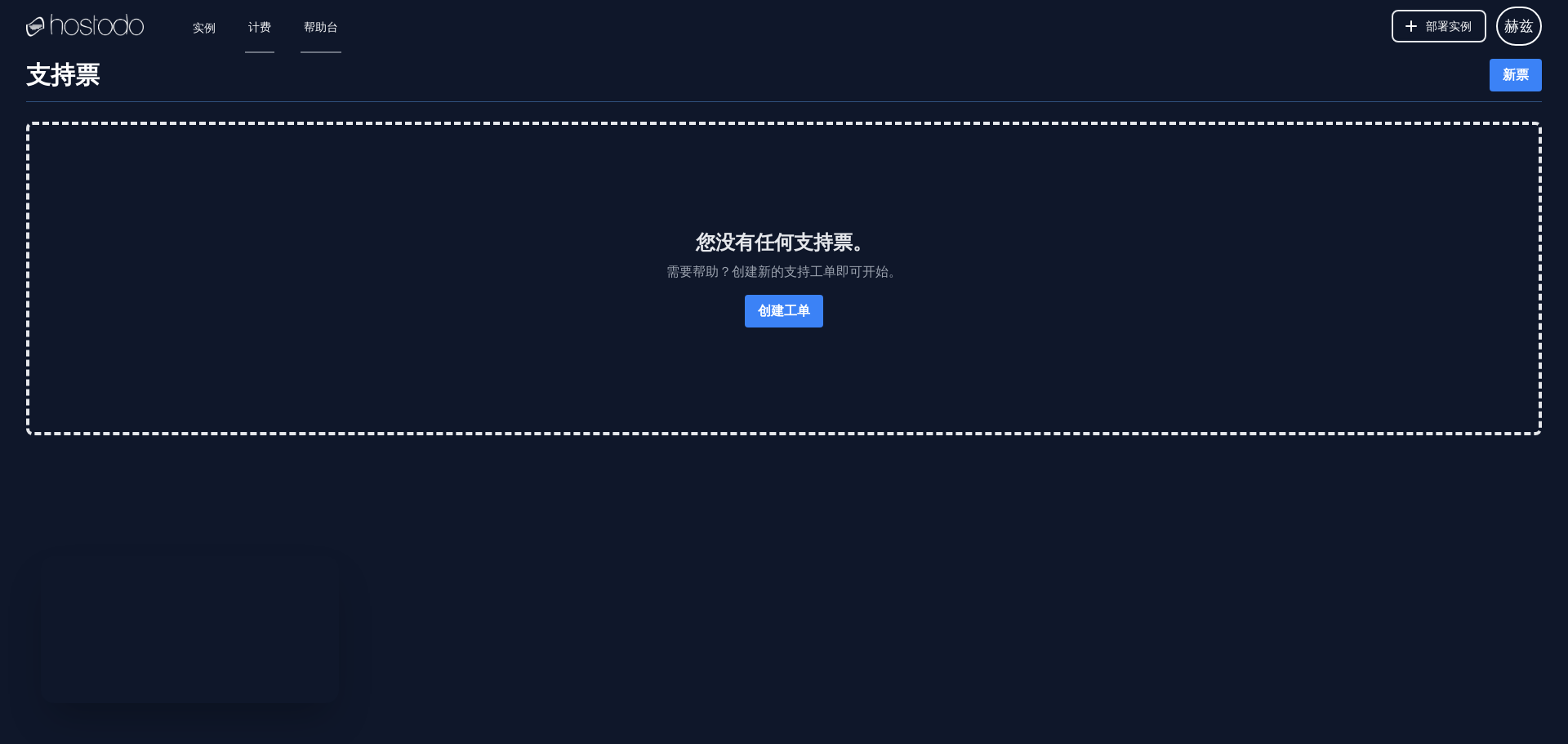
drag, startPoint x: 277, startPoint y: 29, endPoint x: 266, endPoint y: 25, distance: 11.7
click at [273, 29] on div "实例 计费 帮助台" at bounding box center [252, 26] width 178 height 54
click at [265, 25] on font "计费" at bounding box center [259, 26] width 23 height 13
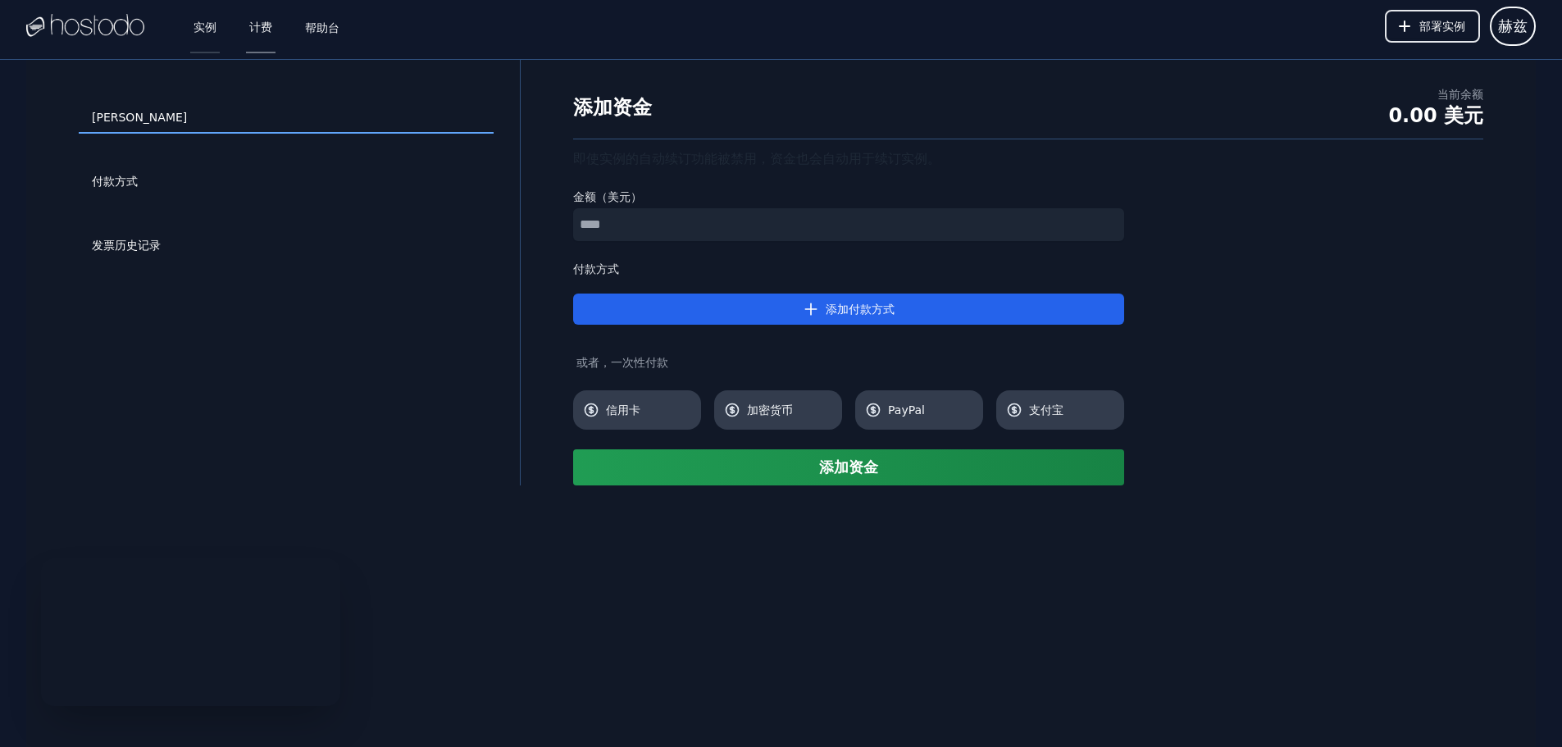
click at [198, 28] on font "实例" at bounding box center [204, 26] width 23 height 13
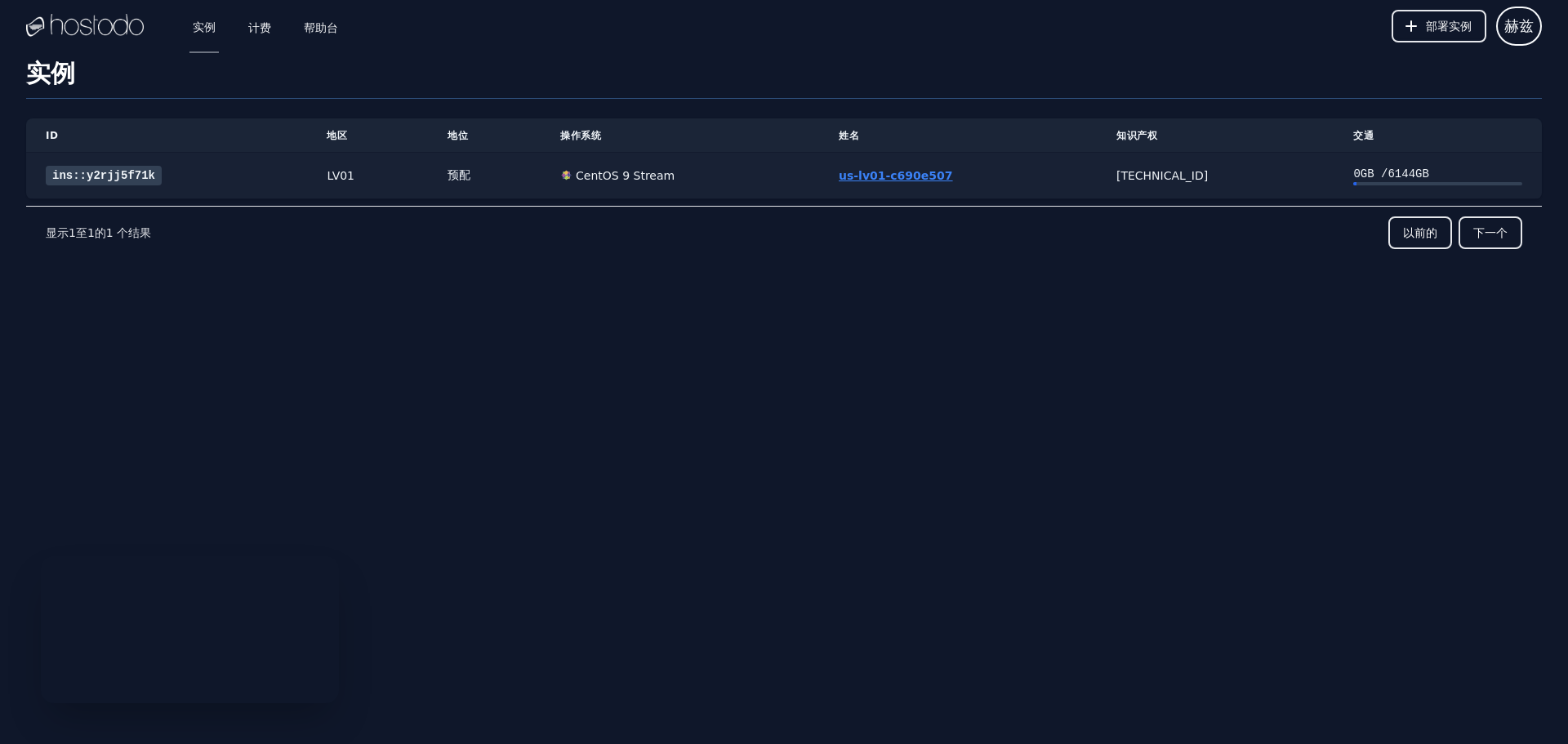
click at [914, 175] on font "us-lv01-c690e507" at bounding box center [896, 175] width 115 height 13
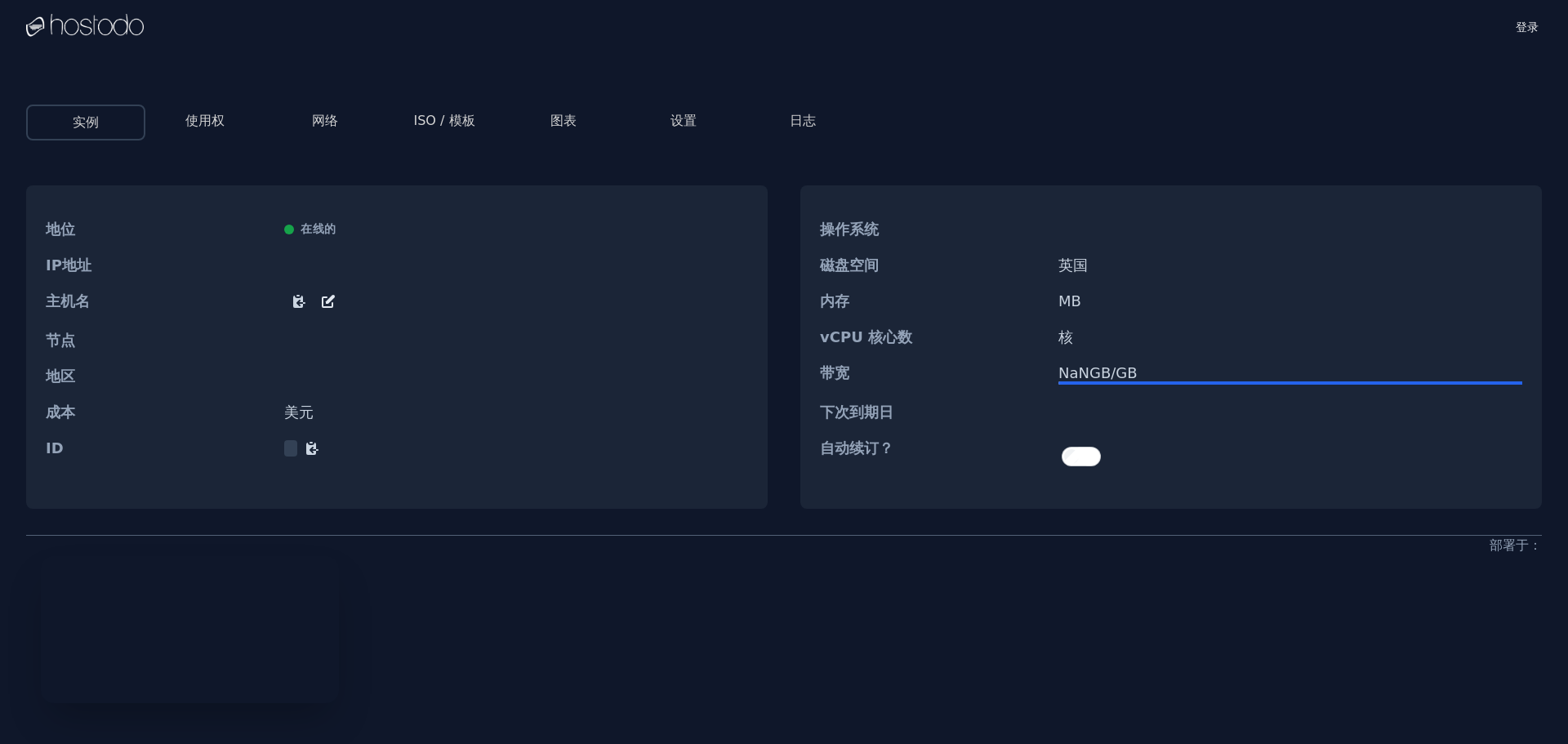
click at [221, 114] on font "使用权" at bounding box center [204, 121] width 39 height 16
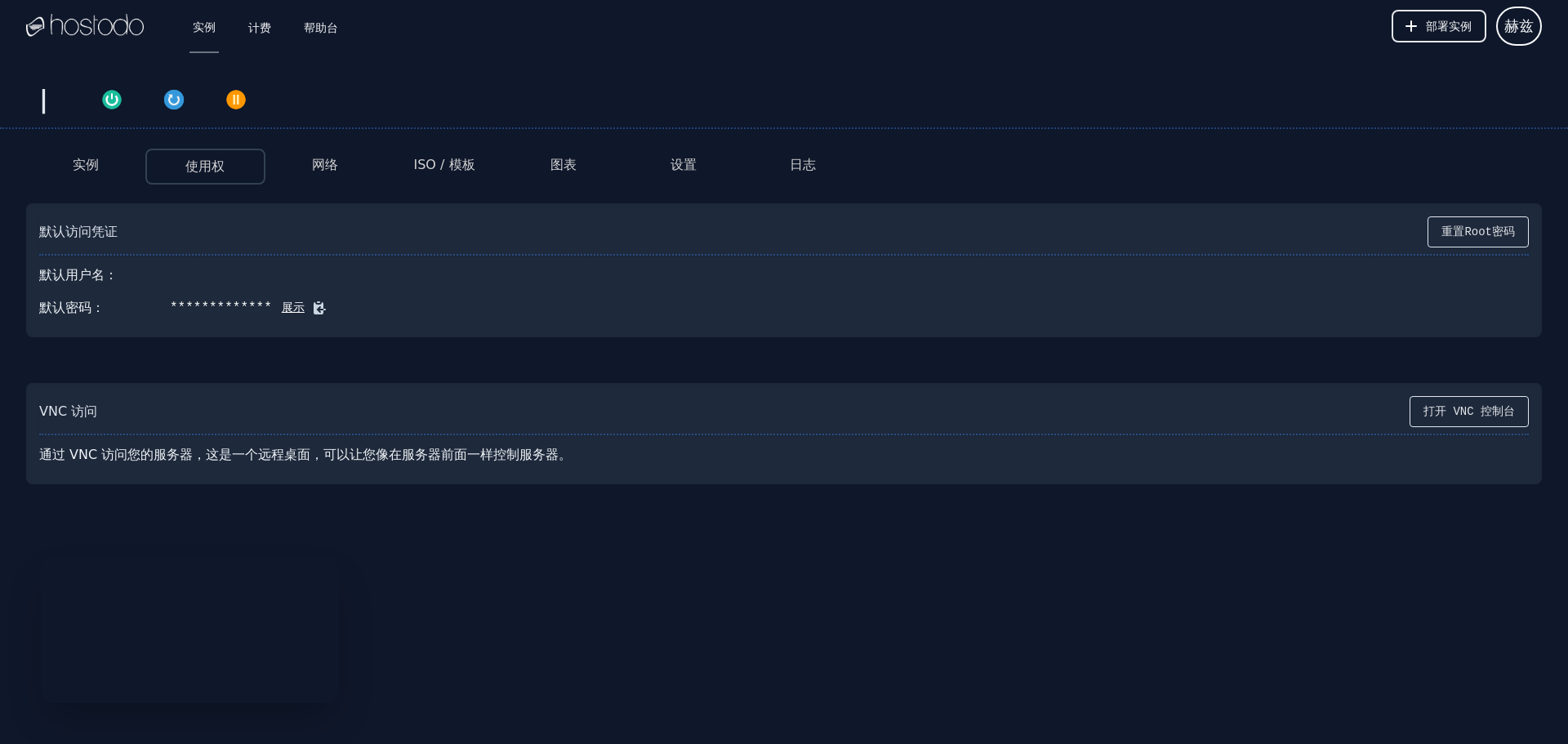
click at [326, 178] on li "网络" at bounding box center [325, 166] width 120 height 36
click at [282, 304] on font "展示" at bounding box center [293, 308] width 23 height 13
click at [313, 158] on font "网络" at bounding box center [325, 164] width 26 height 16
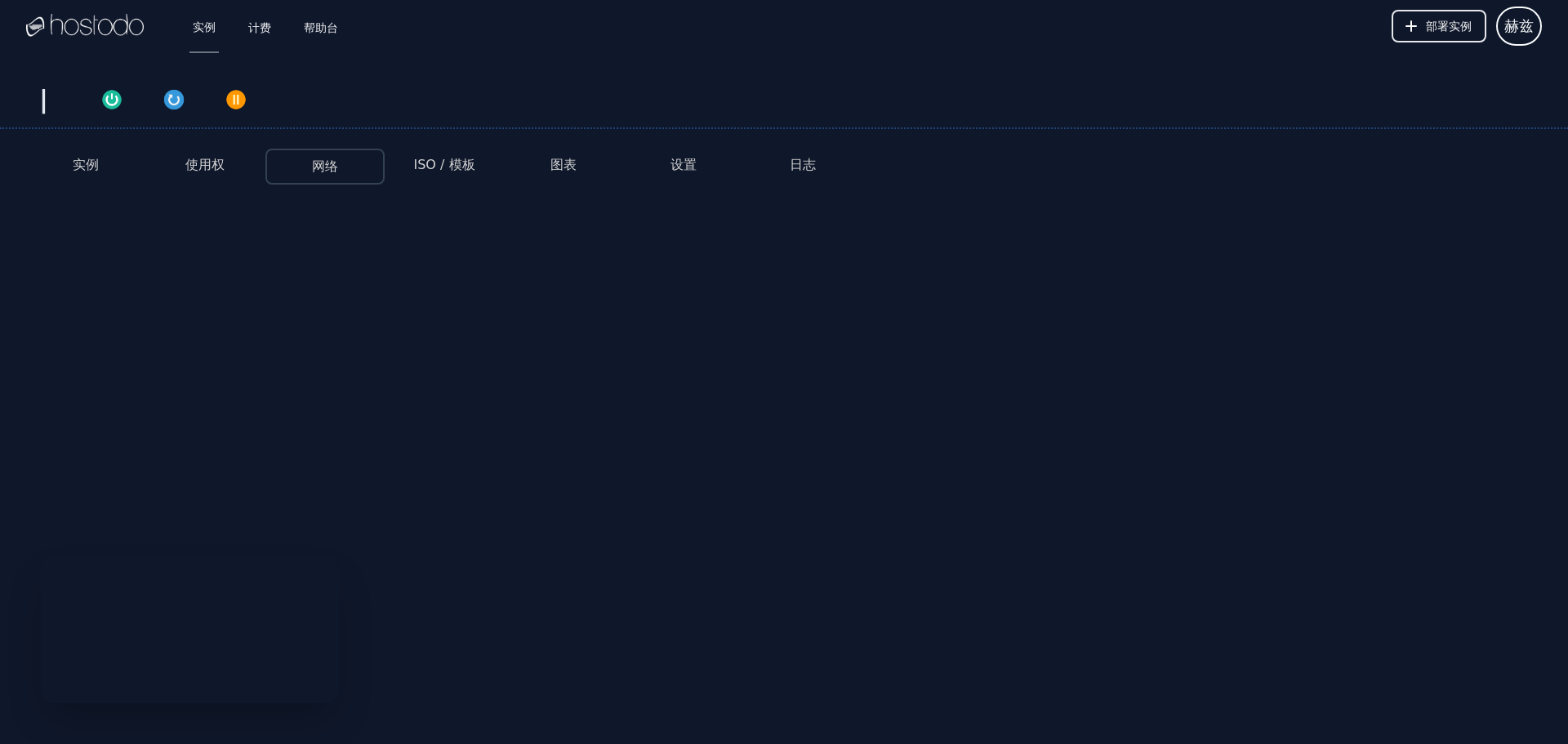
click at [427, 166] on font "ISO / 模板" at bounding box center [443, 164] width 61 height 16
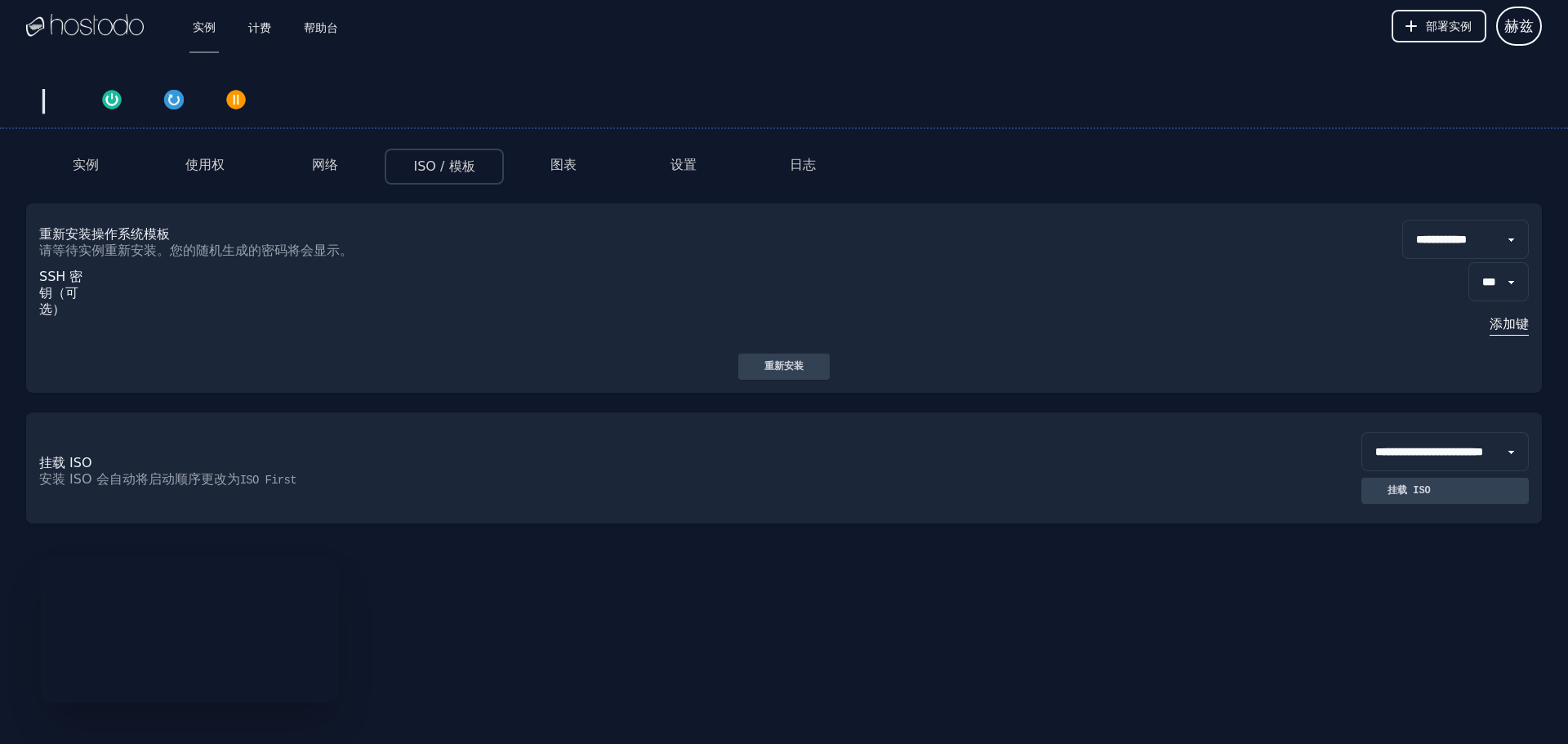
click at [229, 171] on li "使用权" at bounding box center [205, 166] width 120 height 36
click at [331, 165] on font "网络" at bounding box center [325, 164] width 26 height 16
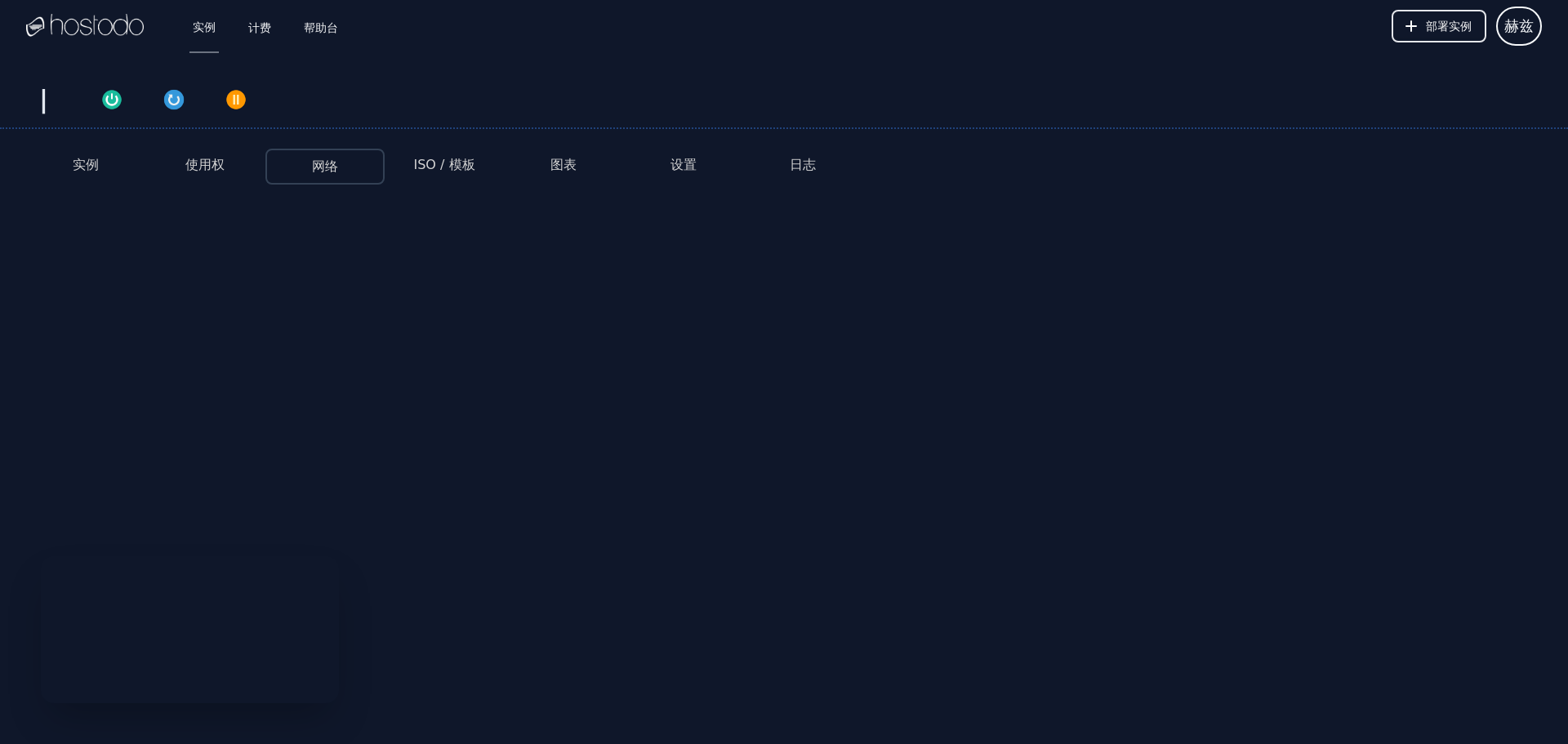
click at [218, 151] on li "使用权" at bounding box center [205, 166] width 120 height 36
click at [211, 160] on font "使用权" at bounding box center [204, 164] width 39 height 16
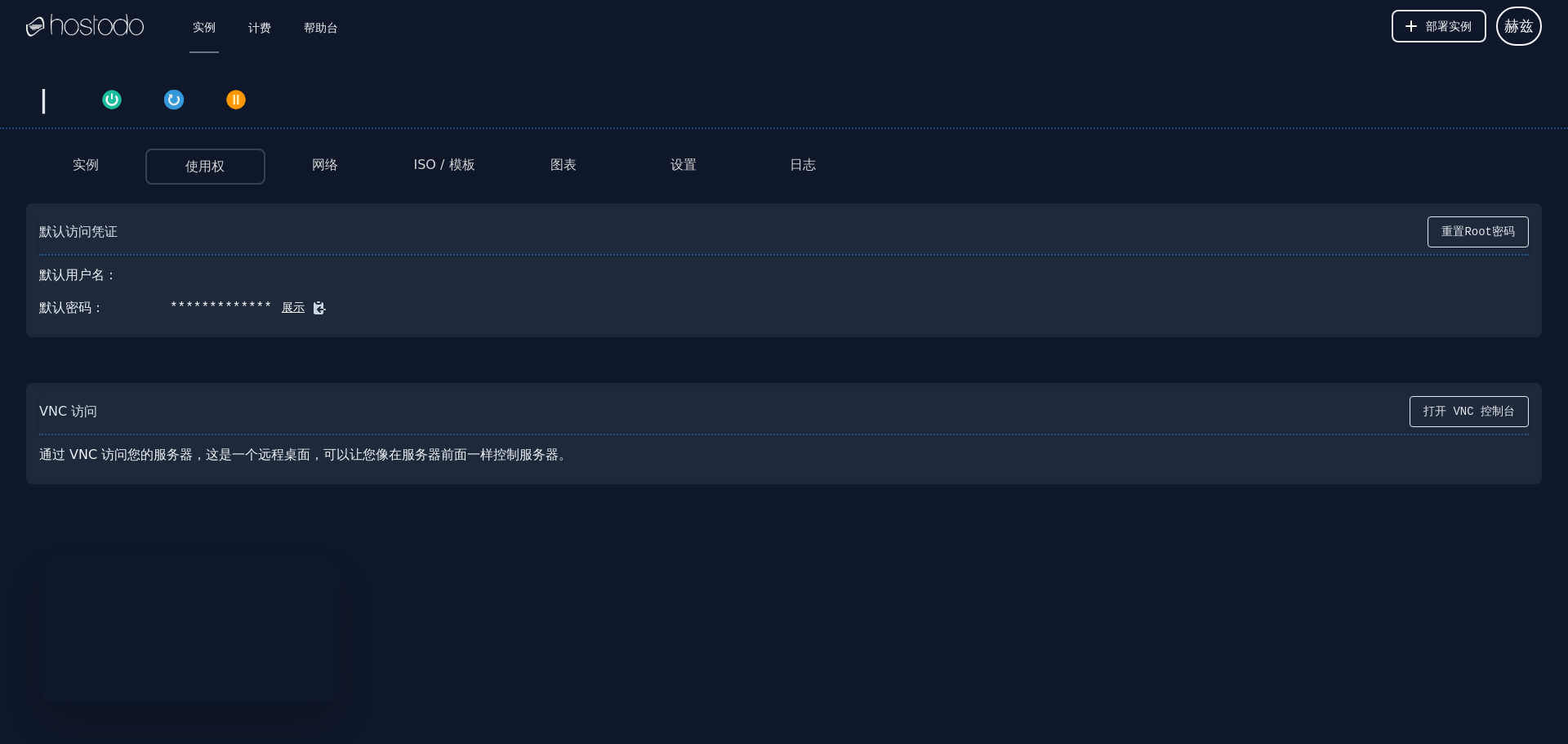
click at [90, 156] on font "实例" at bounding box center [86, 164] width 26 height 16
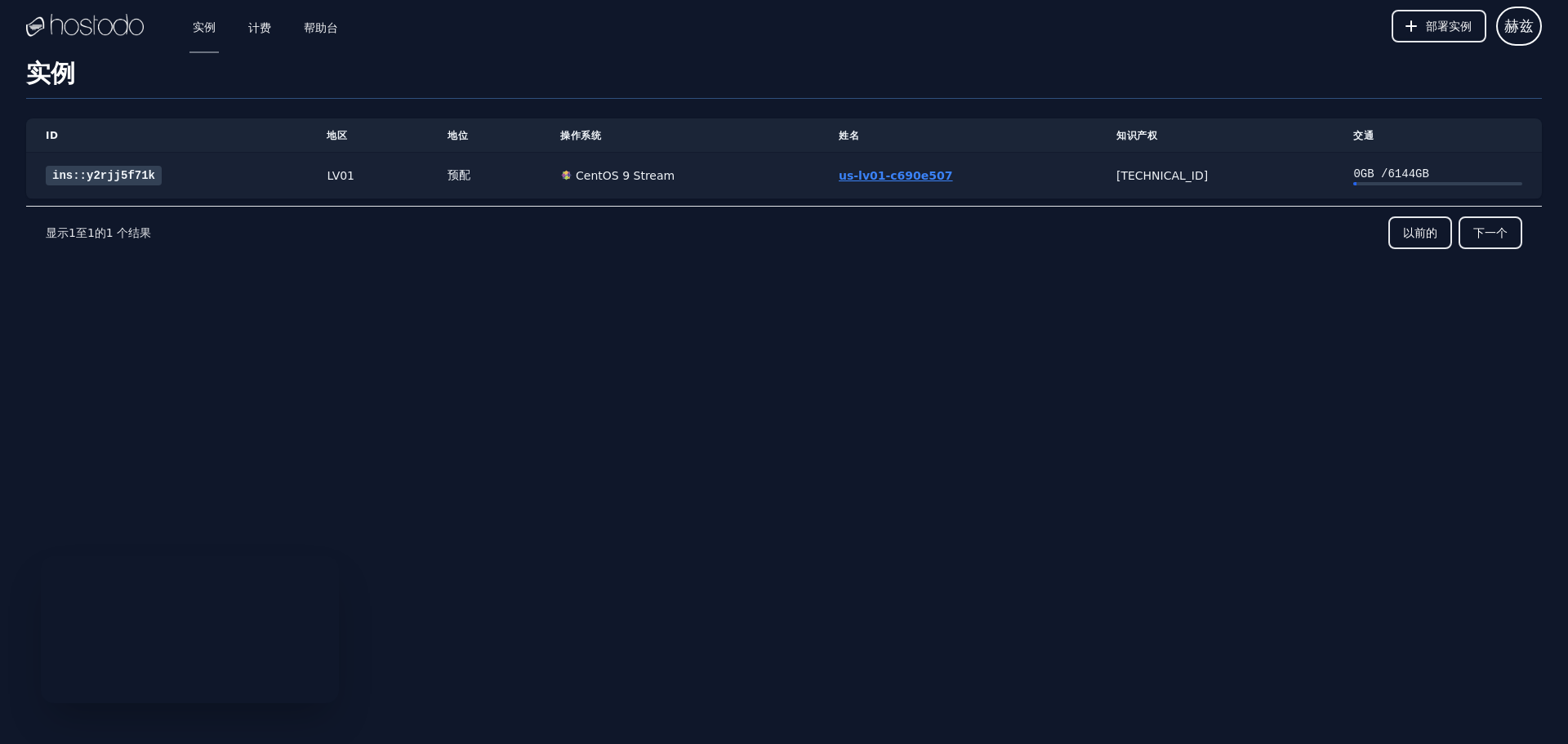
click at [861, 175] on font "us-lv01-c690e507" at bounding box center [896, 175] width 115 height 13
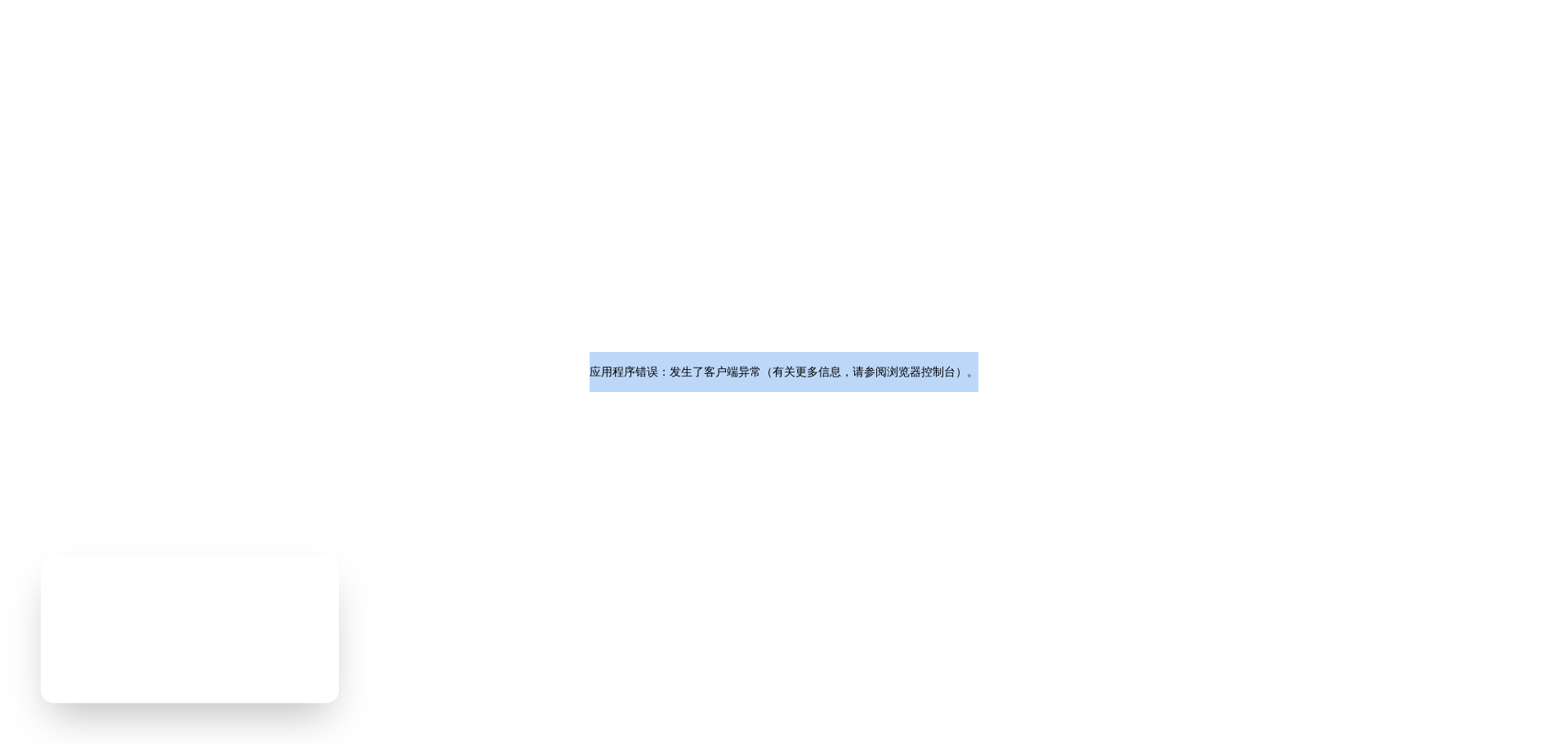
drag, startPoint x: 1000, startPoint y: 365, endPoint x: 666, endPoint y: 370, distance: 334.0
click at [593, 380] on div "应用程序错误：发生了客户端异常（有关更多信息，请参阅浏览器控制台） 。" at bounding box center [784, 372] width 1568 height 744
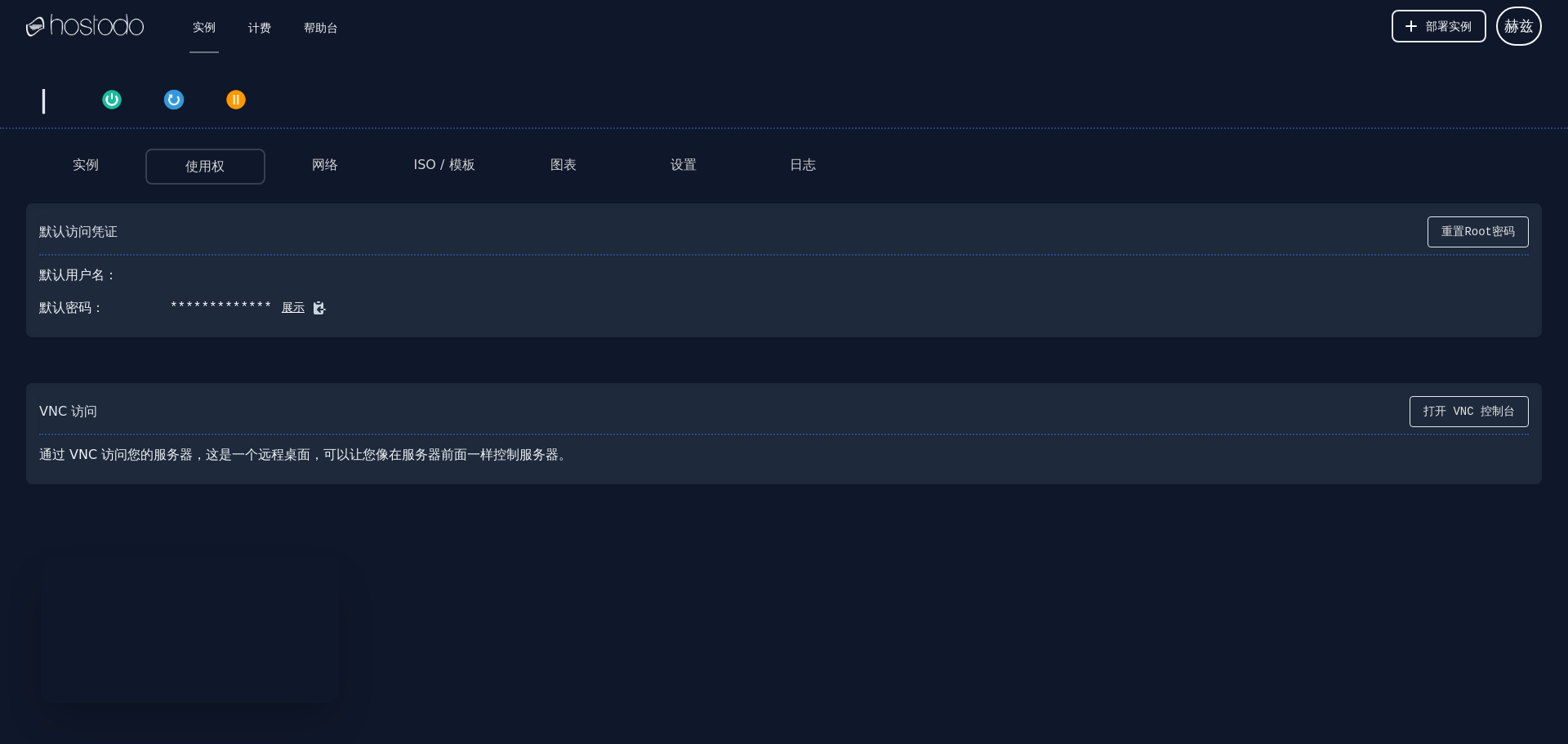
click at [291, 306] on font "展示" at bounding box center [293, 308] width 23 height 13
click at [338, 161] on li "网络" at bounding box center [325, 166] width 120 height 36
click at [329, 160] on font "网络" at bounding box center [325, 164] width 26 height 16
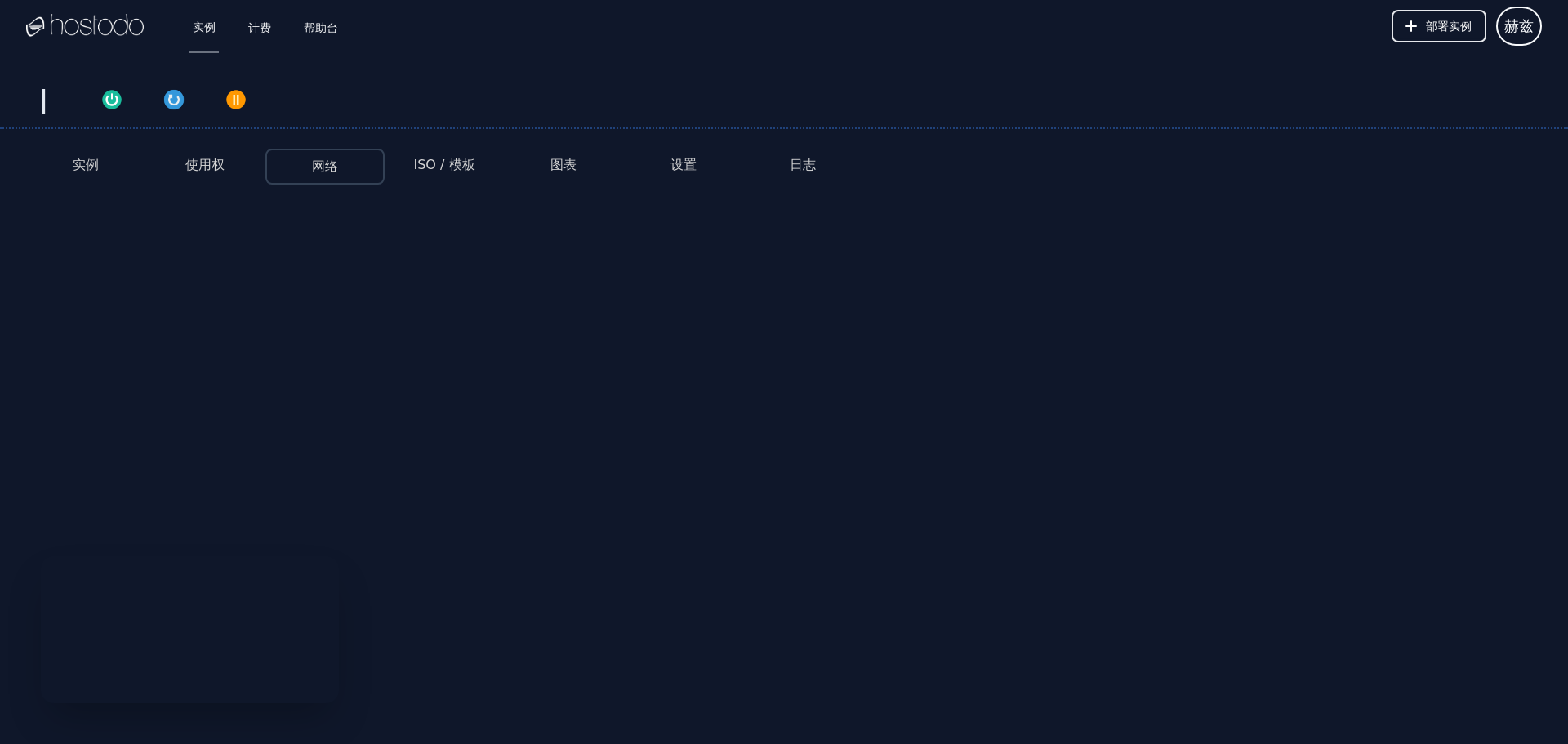
click at [93, 169] on font "实例" at bounding box center [86, 164] width 26 height 16
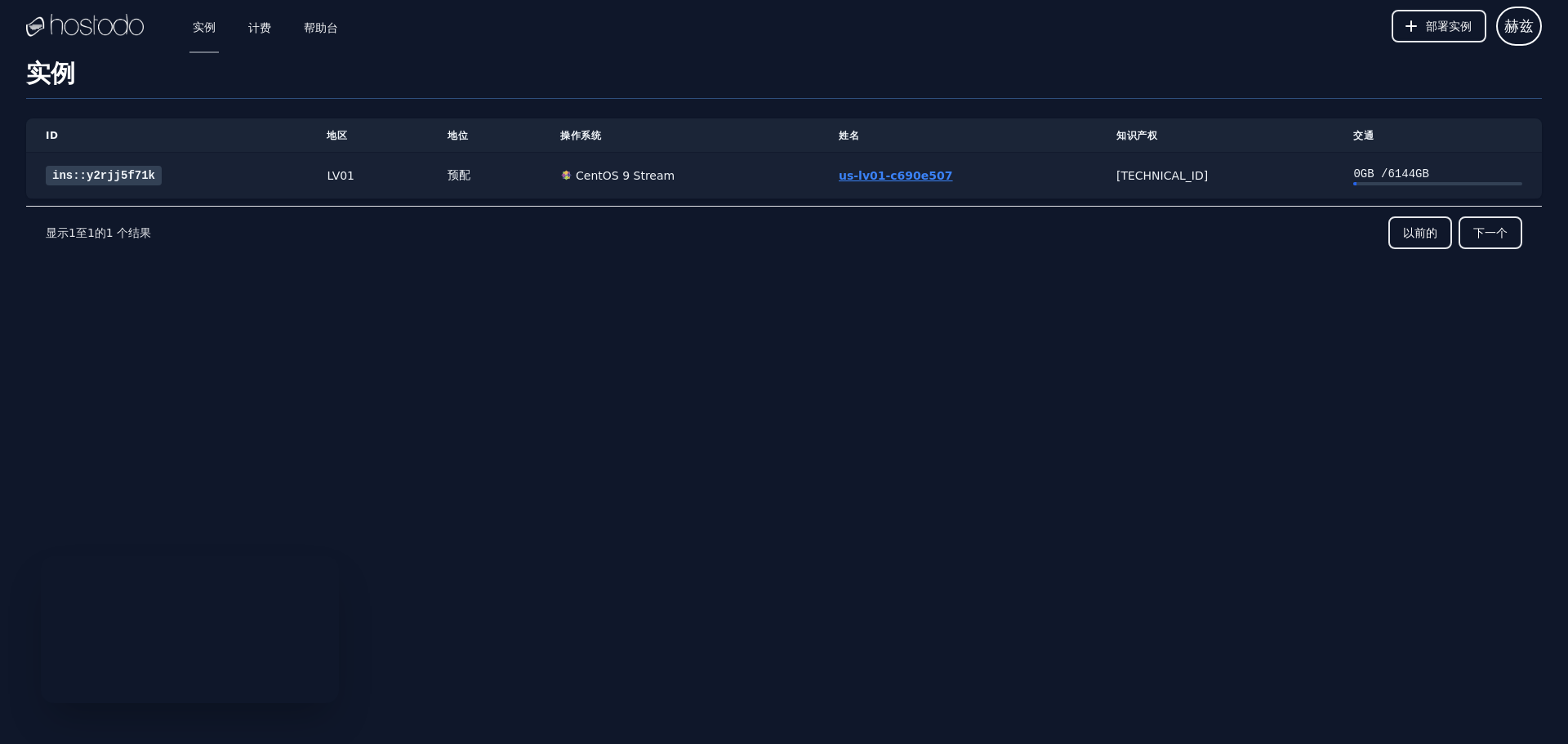
click at [891, 177] on font "us-lv01-c690e507" at bounding box center [896, 175] width 115 height 13
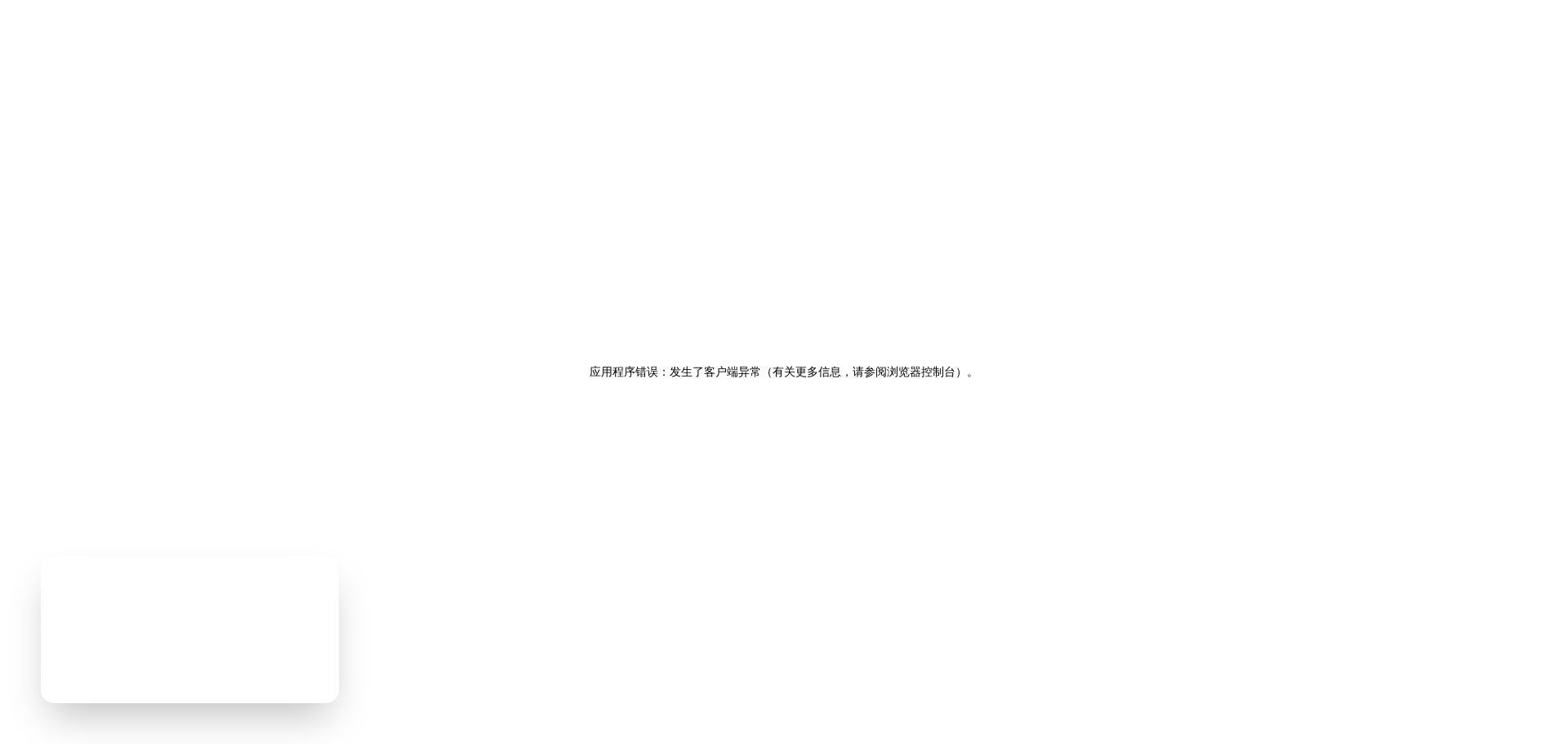
click at [1367, 162] on div "应用程序错误：发生了客户端异常（有关更多信息，请参阅浏览器控制台） 。" at bounding box center [784, 372] width 1568 height 744
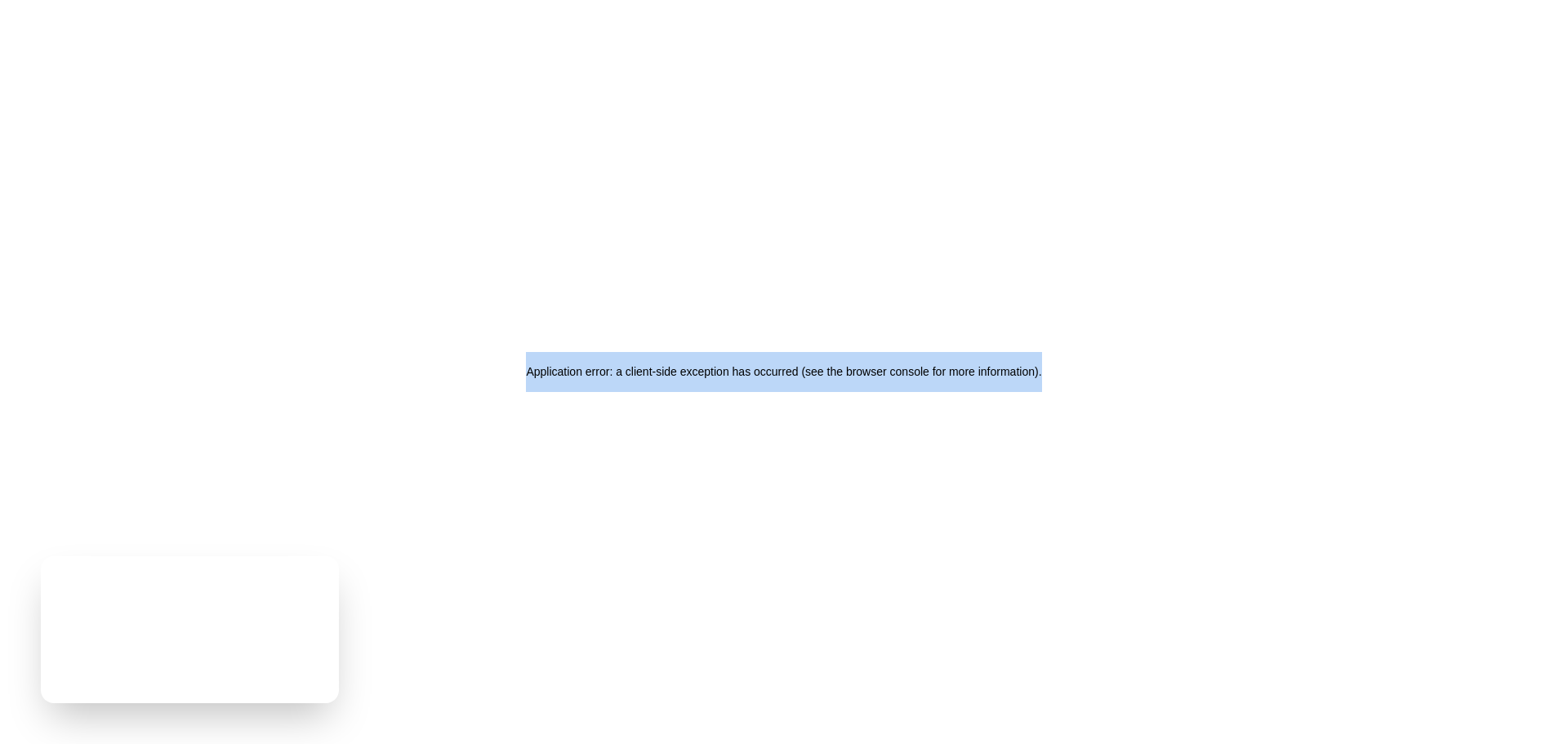
drag, startPoint x: 1113, startPoint y: 359, endPoint x: 529, endPoint y: 362, distance: 584.0
click at [529, 362] on div "Application error: a client-side exception has occurred (see the browser consol…" at bounding box center [784, 372] width 1568 height 744
copy h2 "Application error: a client-side exception has occurred (see the browser consol…"
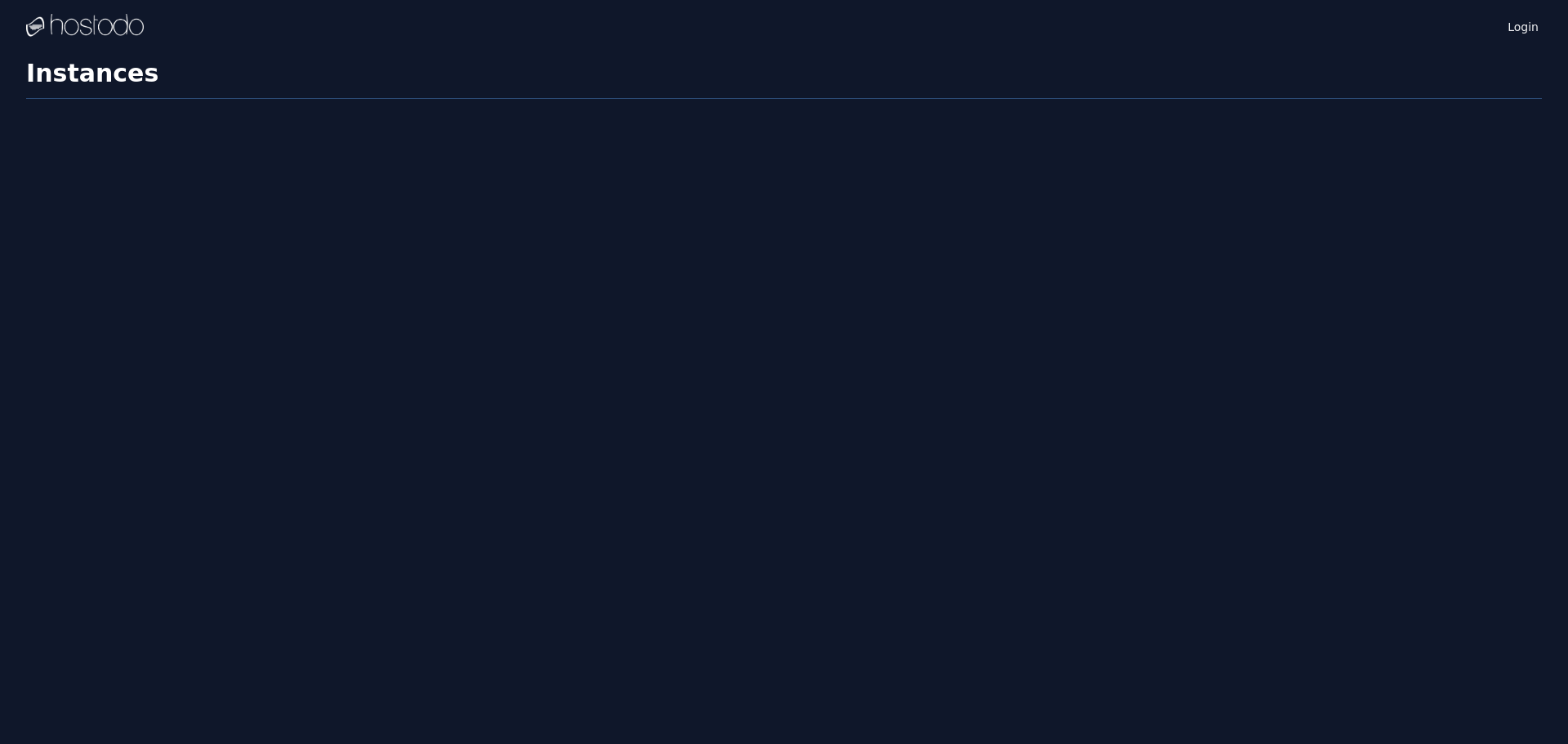
drag, startPoint x: 0, startPoint y: 0, endPoint x: 495, endPoint y: 91, distance: 503.3
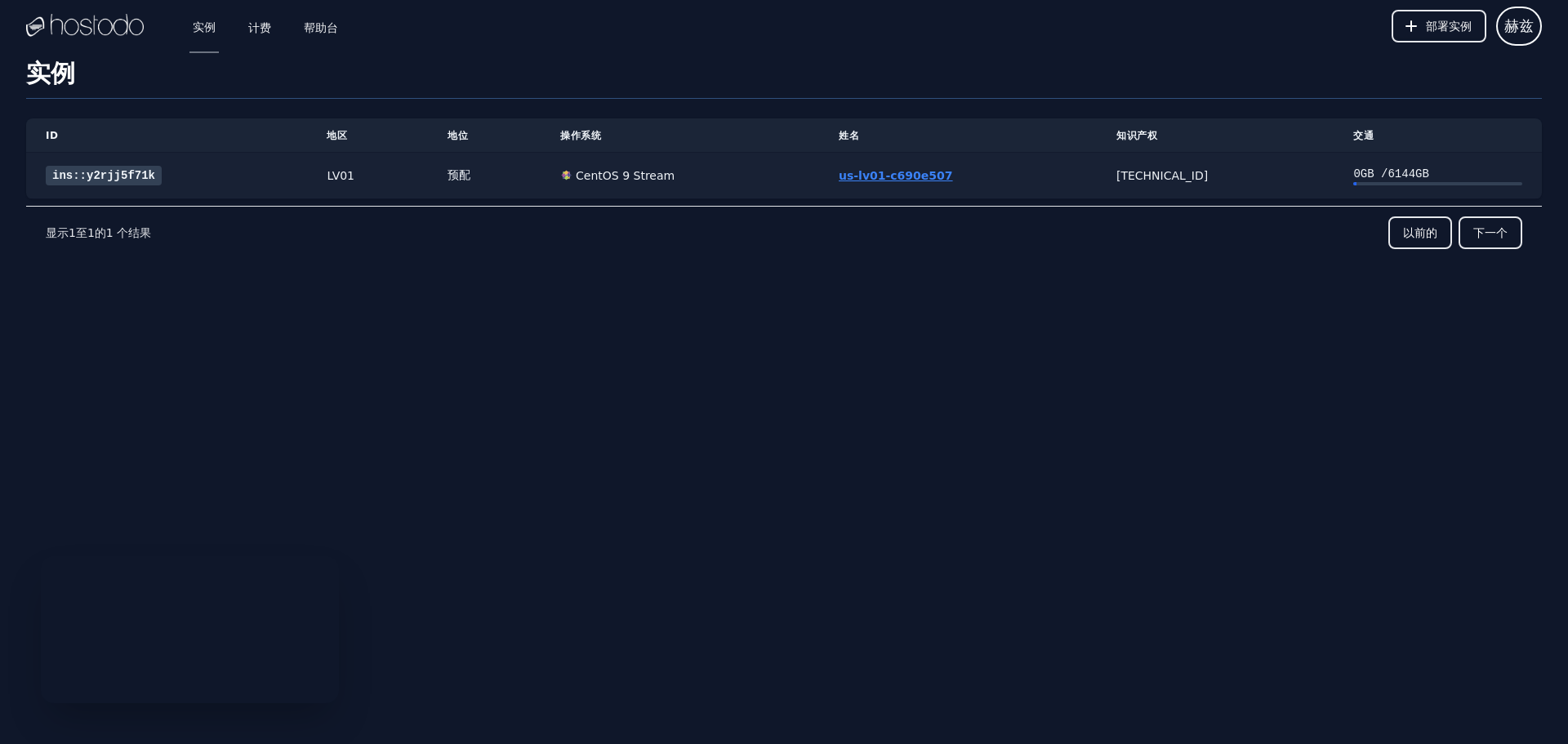
click at [873, 171] on font "us-lv01-c690e507" at bounding box center [896, 175] width 115 height 13
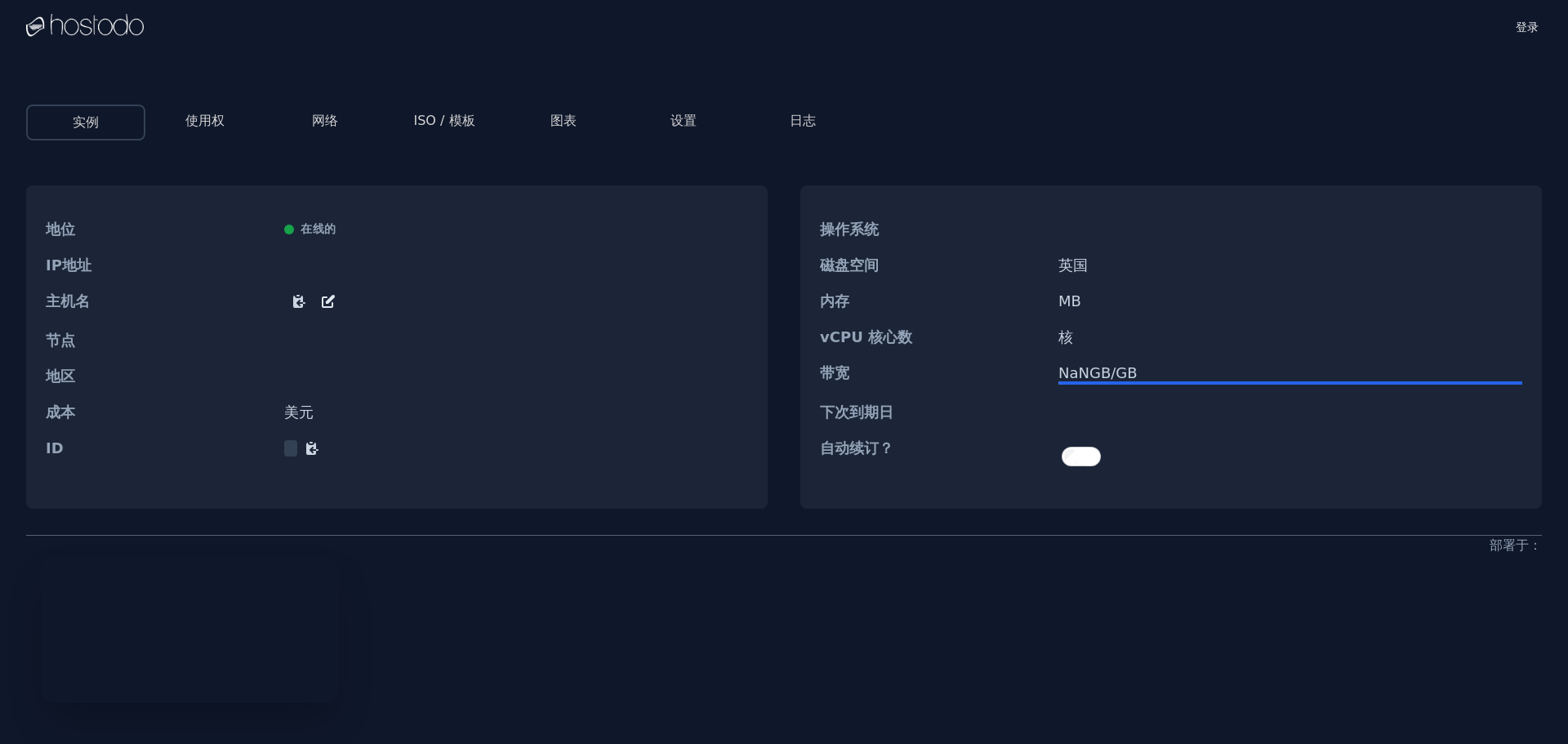
click at [325, 129] on button "网络" at bounding box center [325, 122] width 26 height 20
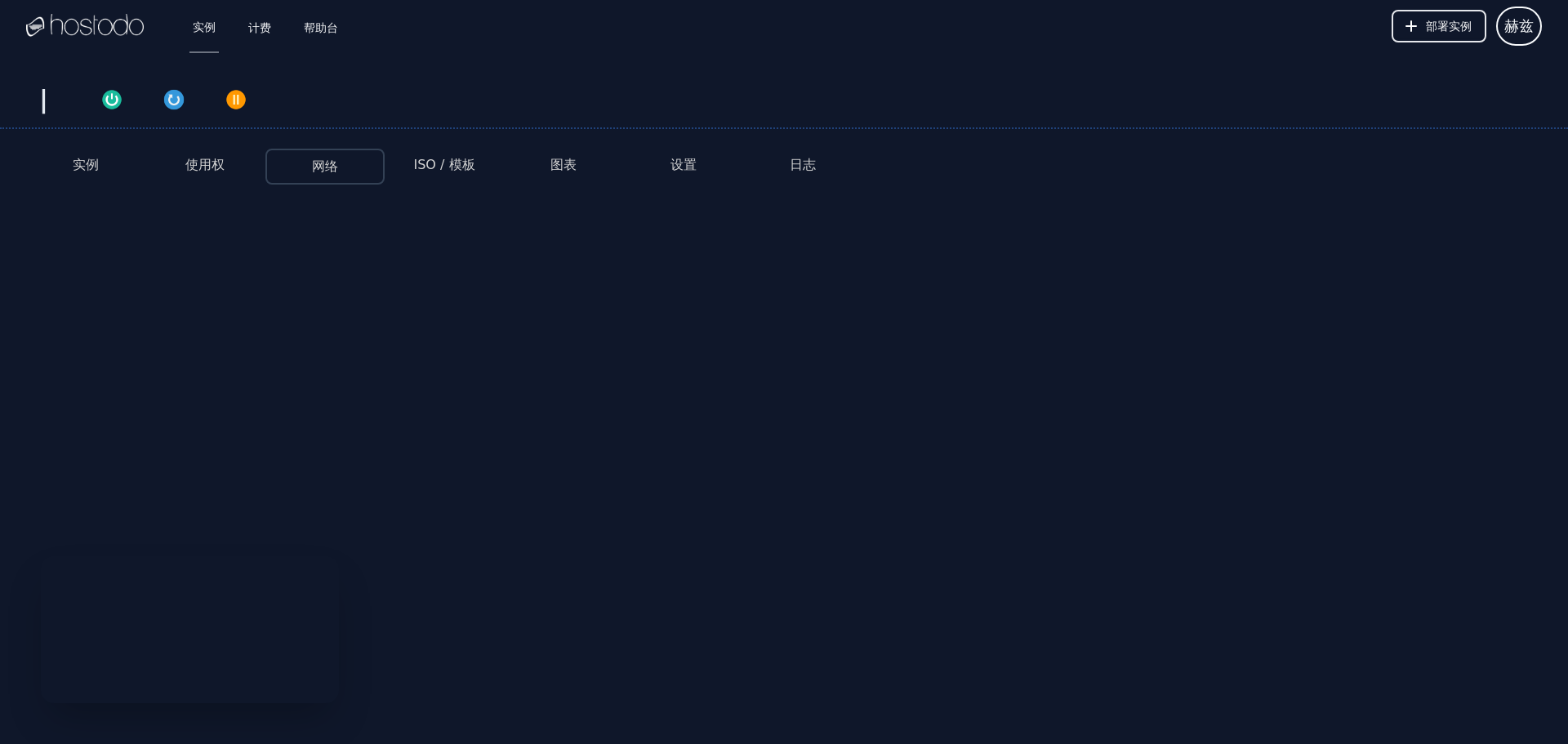
click at [225, 156] on li "使用权" at bounding box center [205, 166] width 120 height 36
click at [221, 163] on font "使用权" at bounding box center [204, 164] width 39 height 16
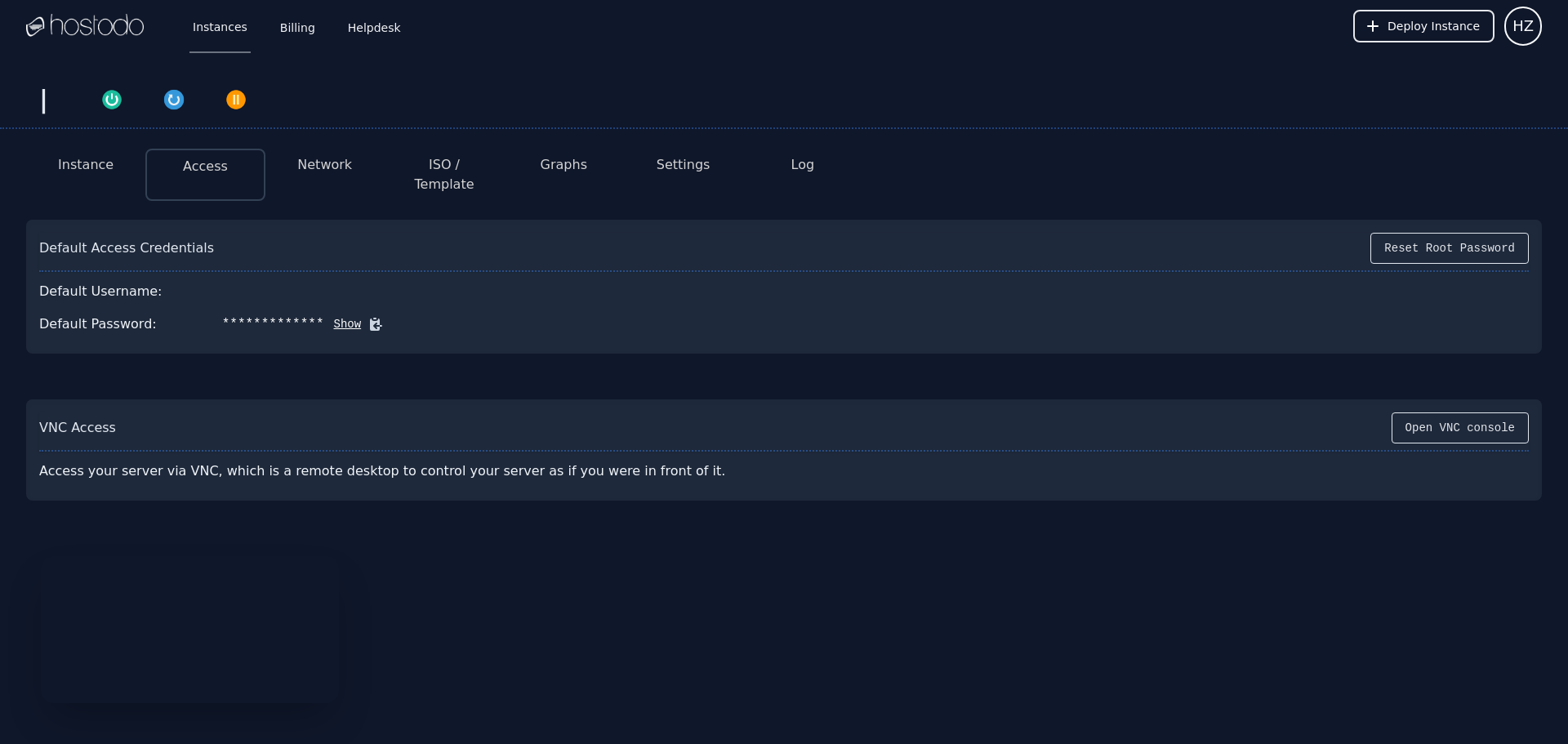
drag, startPoint x: 626, startPoint y: 86, endPoint x: 332, endPoint y: 307, distance: 367.8
click at [332, 316] on button "Show" at bounding box center [343, 324] width 38 height 16
click at [103, 166] on button "Instance" at bounding box center [86, 165] width 56 height 20
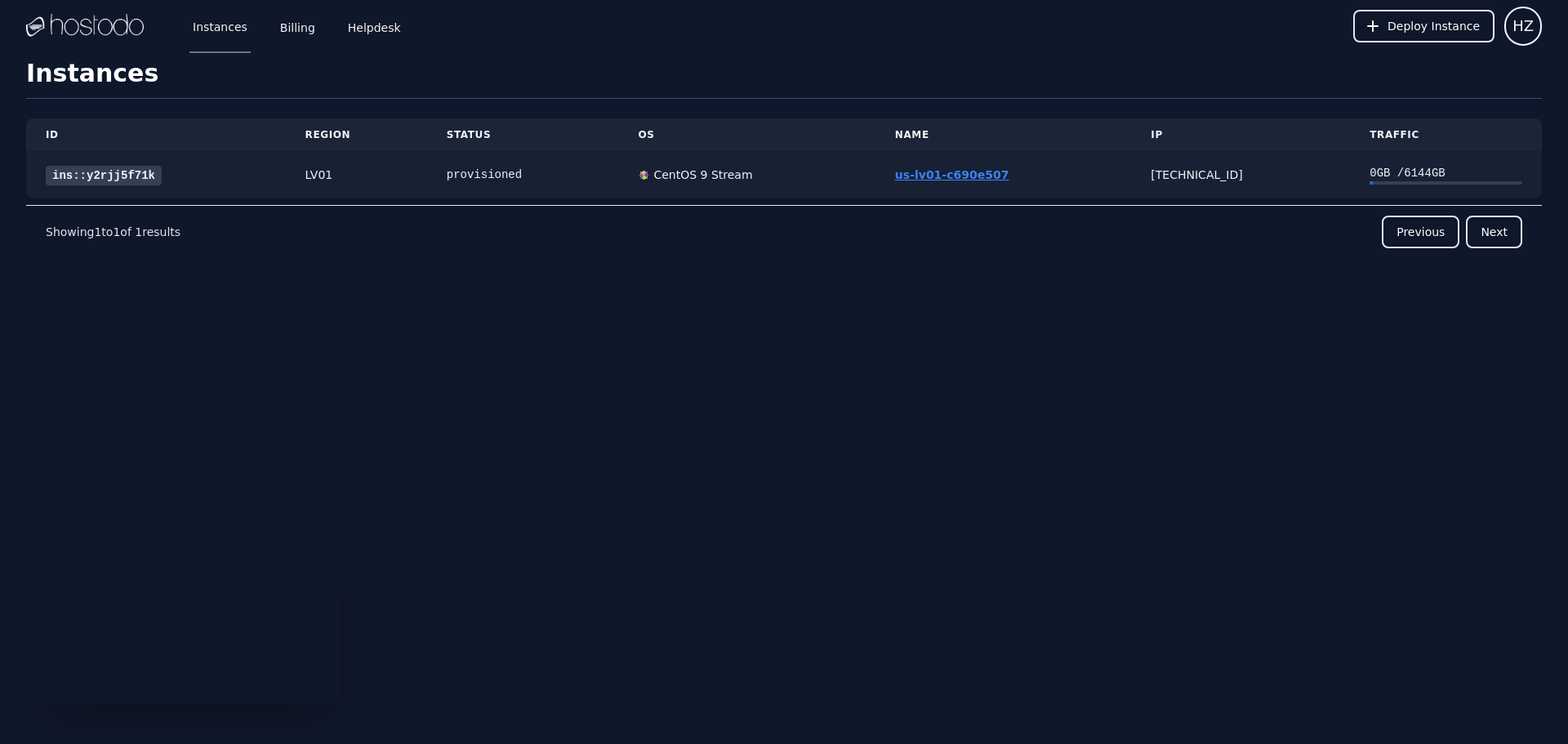
click at [961, 180] on link "us-lv01-c690e507" at bounding box center [952, 174] width 115 height 13
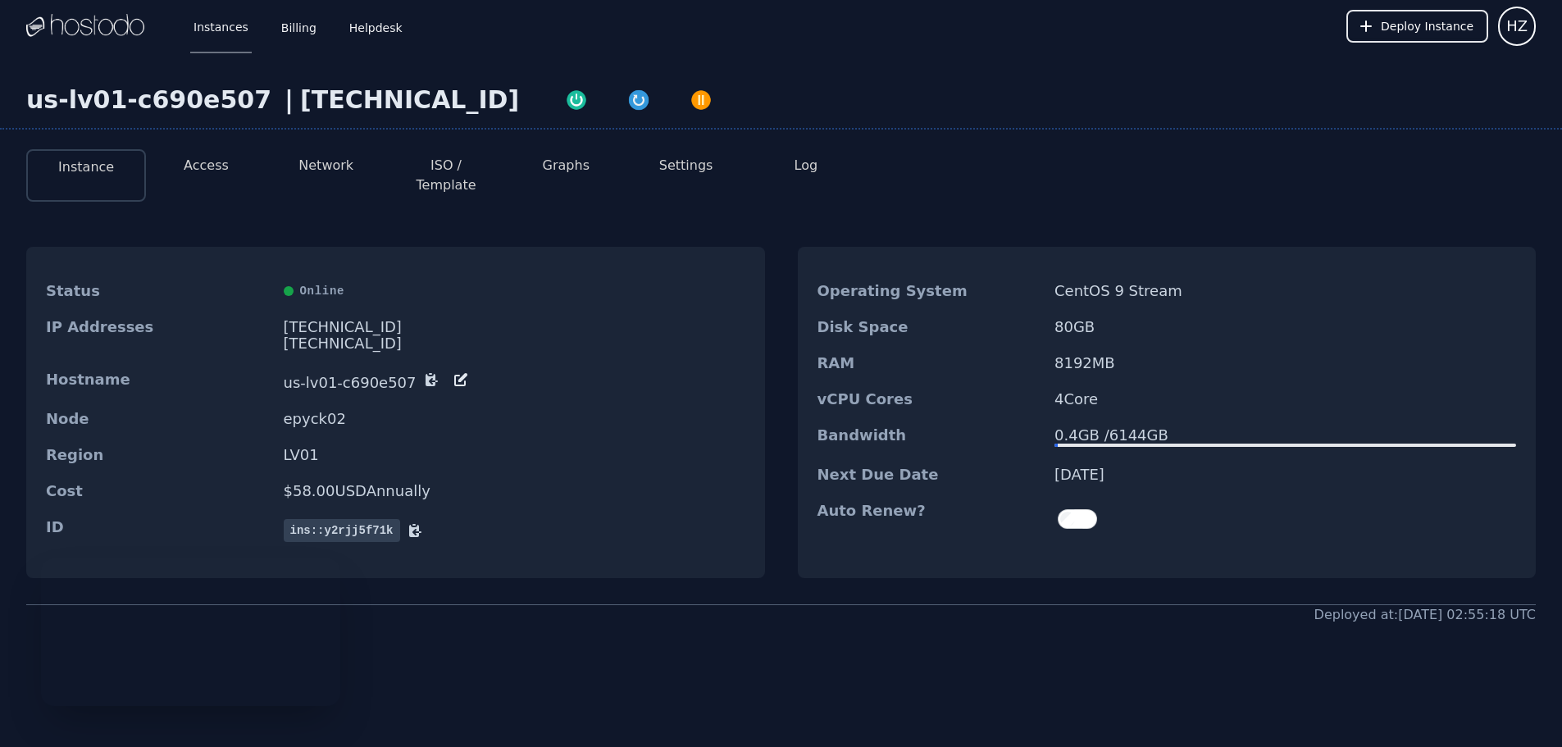
click at [323, 165] on button "Network" at bounding box center [325, 166] width 55 height 20
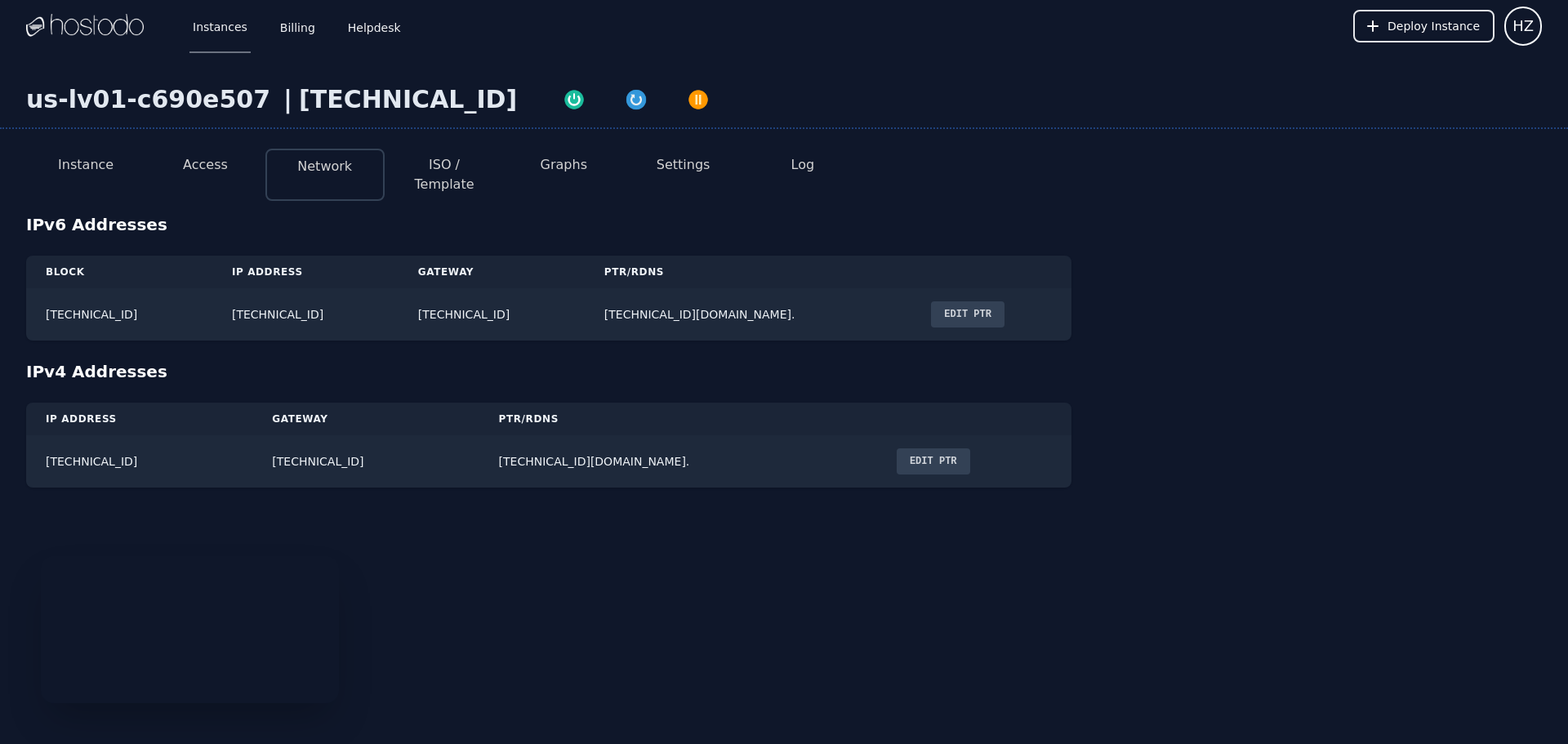
click at [220, 168] on button "Access" at bounding box center [205, 165] width 45 height 20
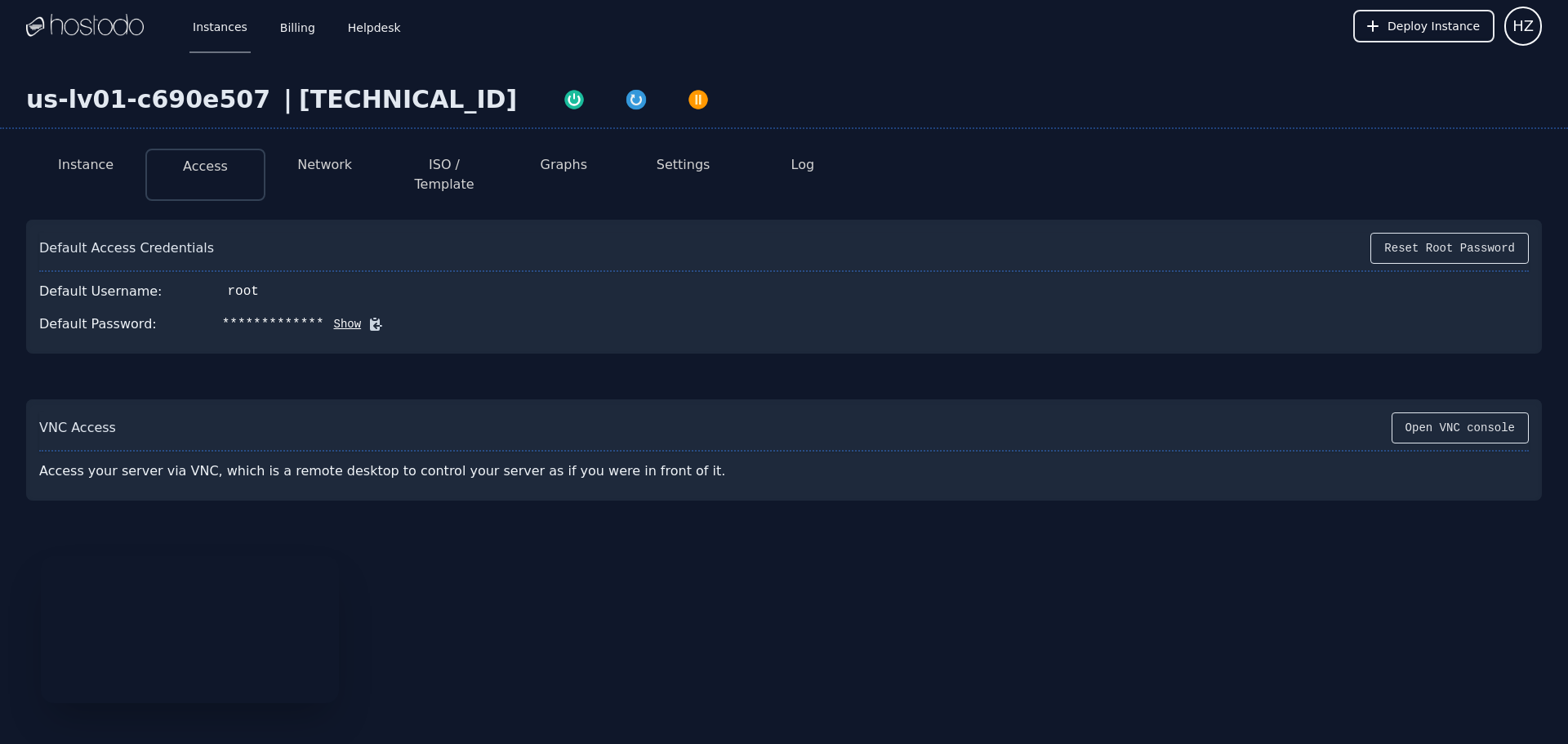
click at [338, 316] on button "Show" at bounding box center [343, 324] width 38 height 16
click at [393, 319] on icon at bounding box center [399, 325] width 12 height 12
